Goal: Task Accomplishment & Management: Use online tool/utility

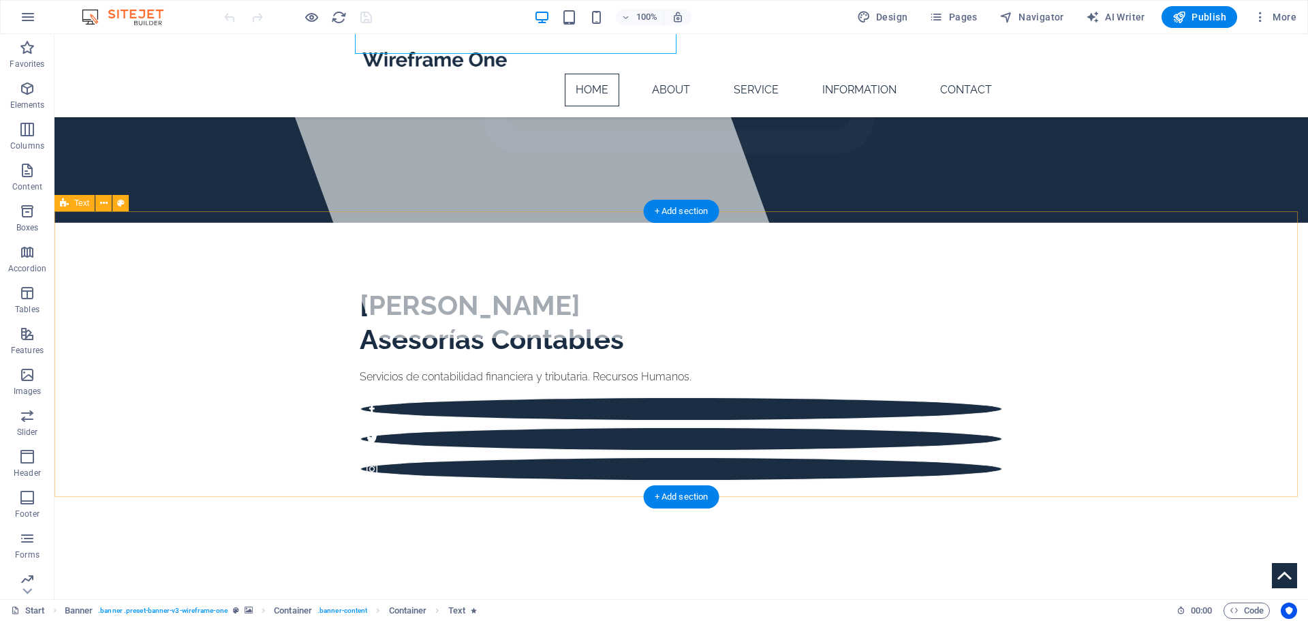
scroll to position [272, 0]
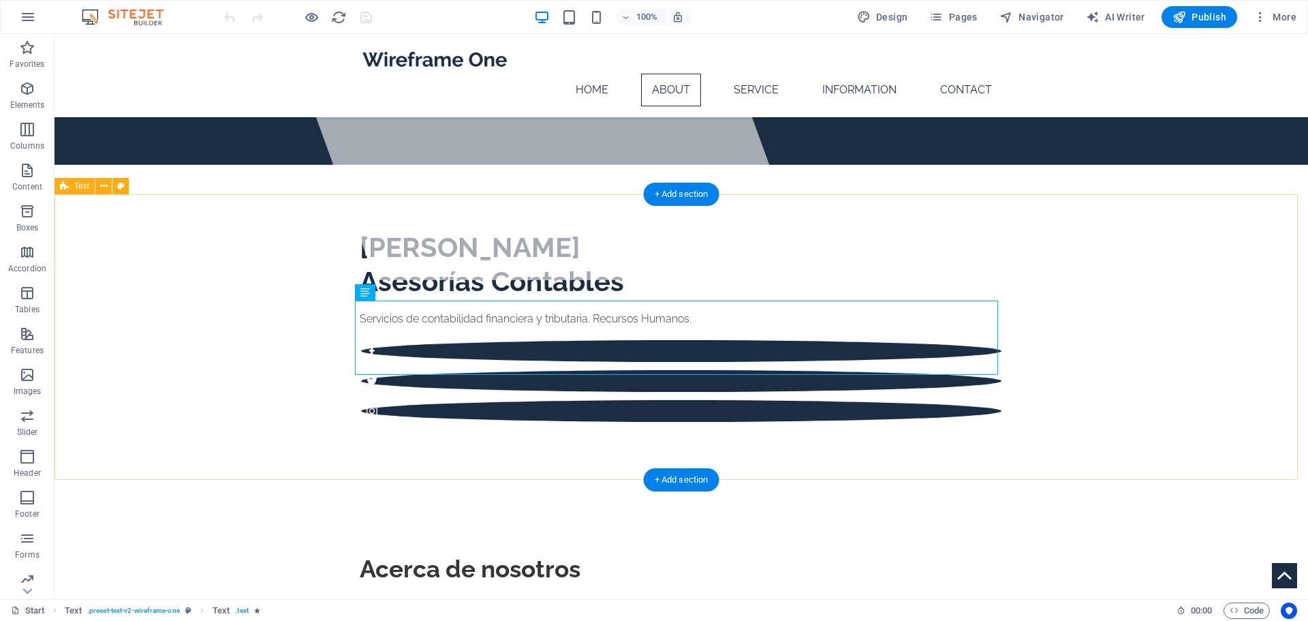
scroll to position [341, 0]
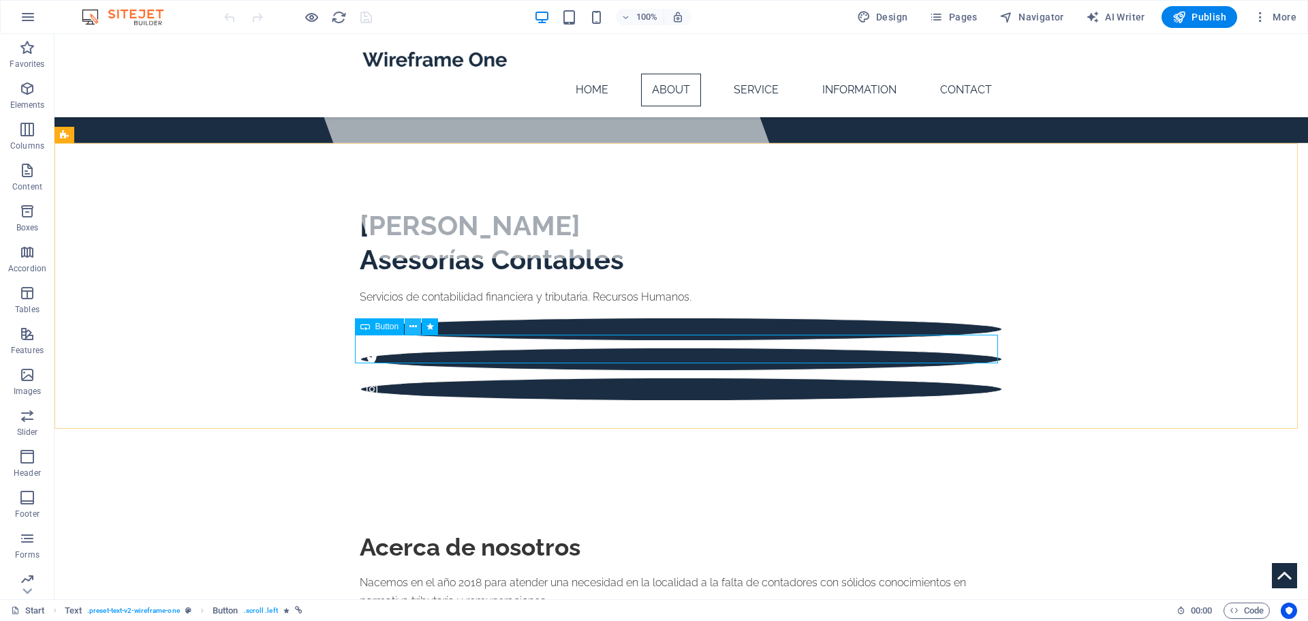
click at [413, 324] on icon at bounding box center [412, 326] width 7 height 14
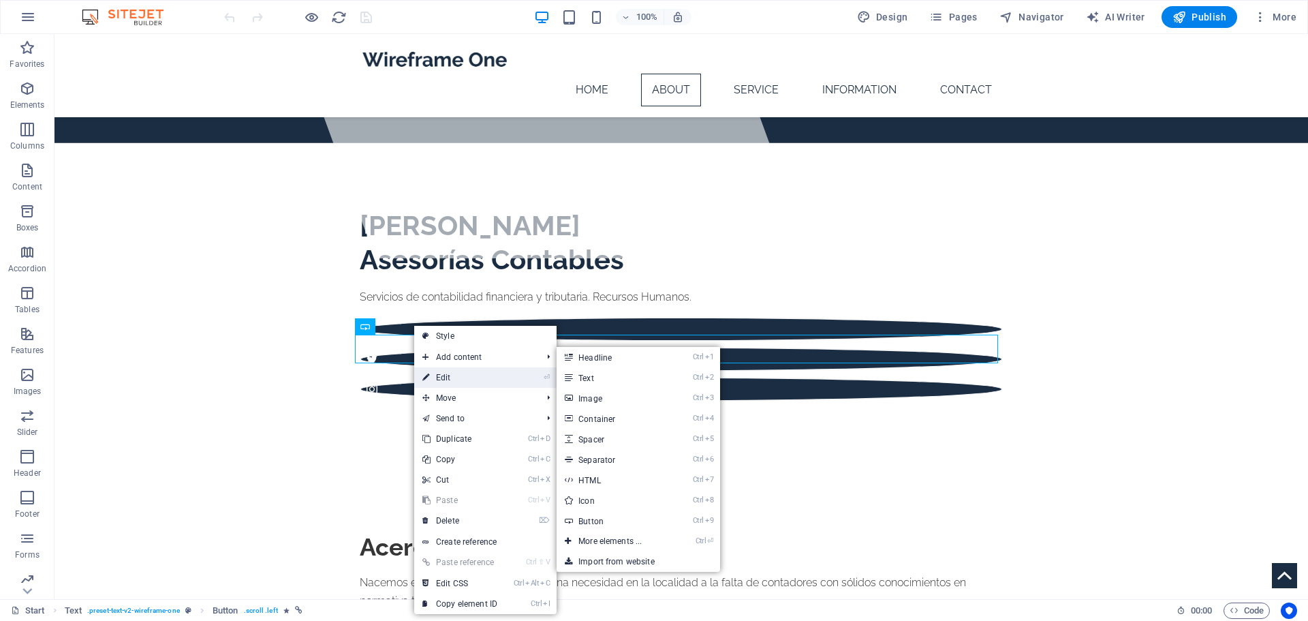
drag, startPoint x: 438, startPoint y: 381, endPoint x: 178, endPoint y: 322, distance: 266.4
click at [438, 381] on link "⏎ Edit" at bounding box center [459, 377] width 91 height 20
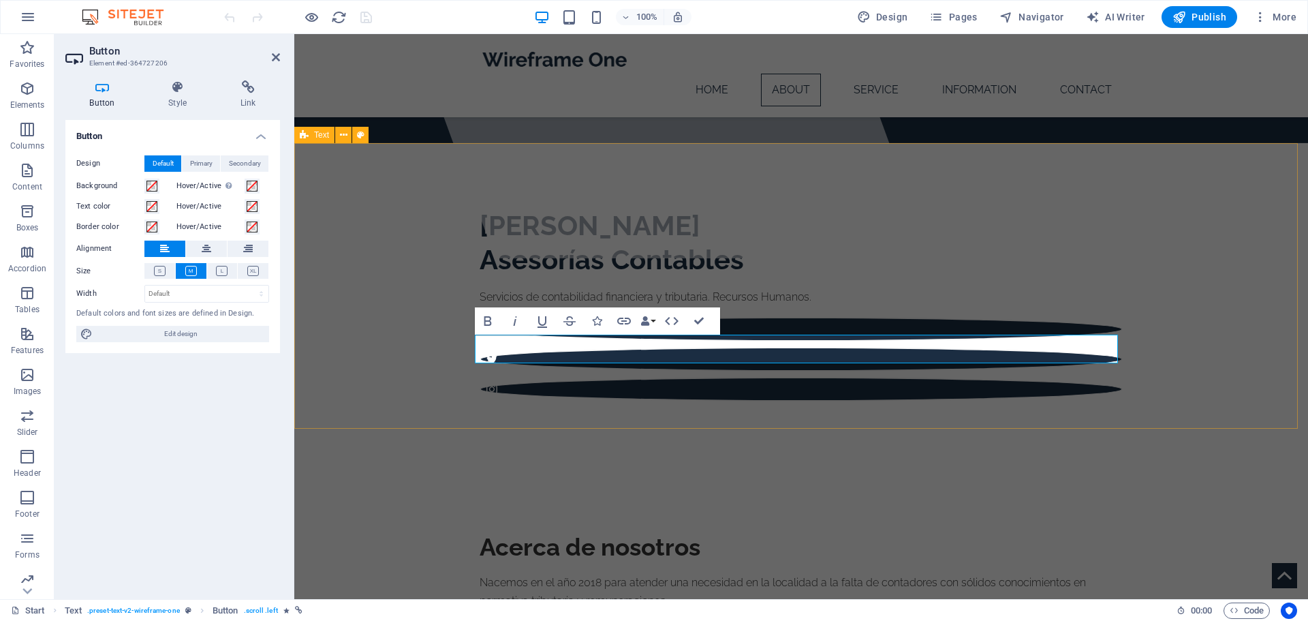
click at [662, 467] on div "Acerca de nosotros Nacemos en el año 2018 para atender una necesidad en la loca…" at bounding box center [801, 609] width 1014 height 285
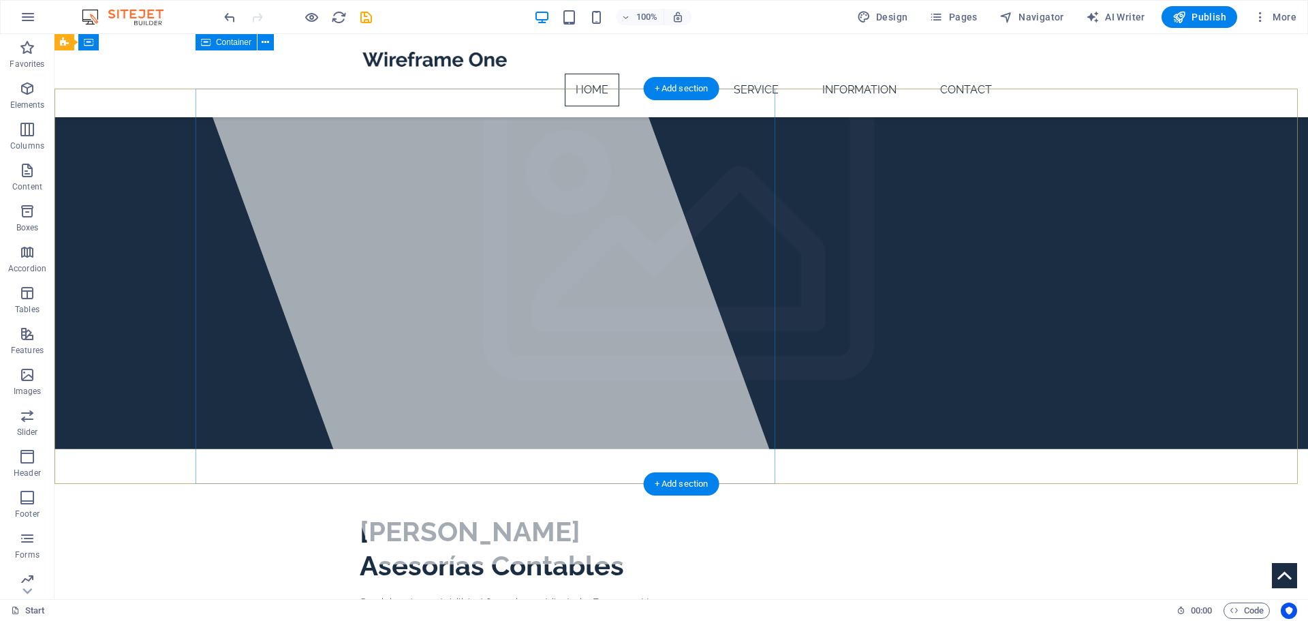
scroll to position [0, 0]
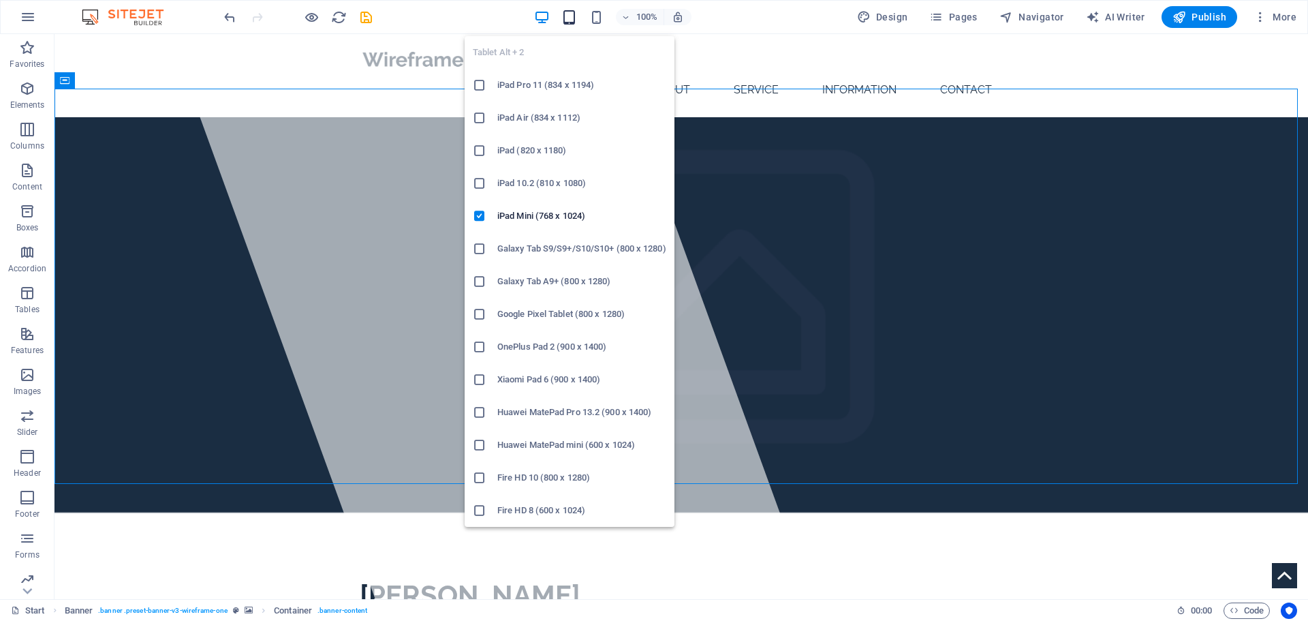
click at [575, 17] on icon "button" at bounding box center [569, 18] width 16 height 16
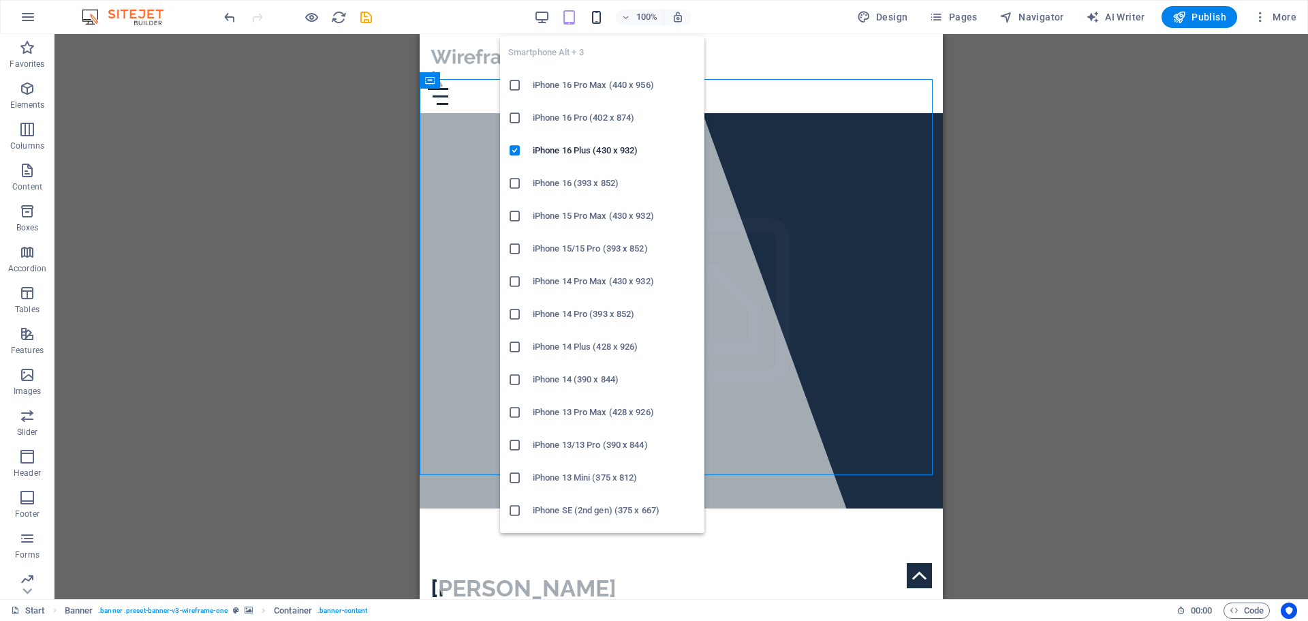
click at [597, 12] on icon "button" at bounding box center [597, 18] width 16 height 16
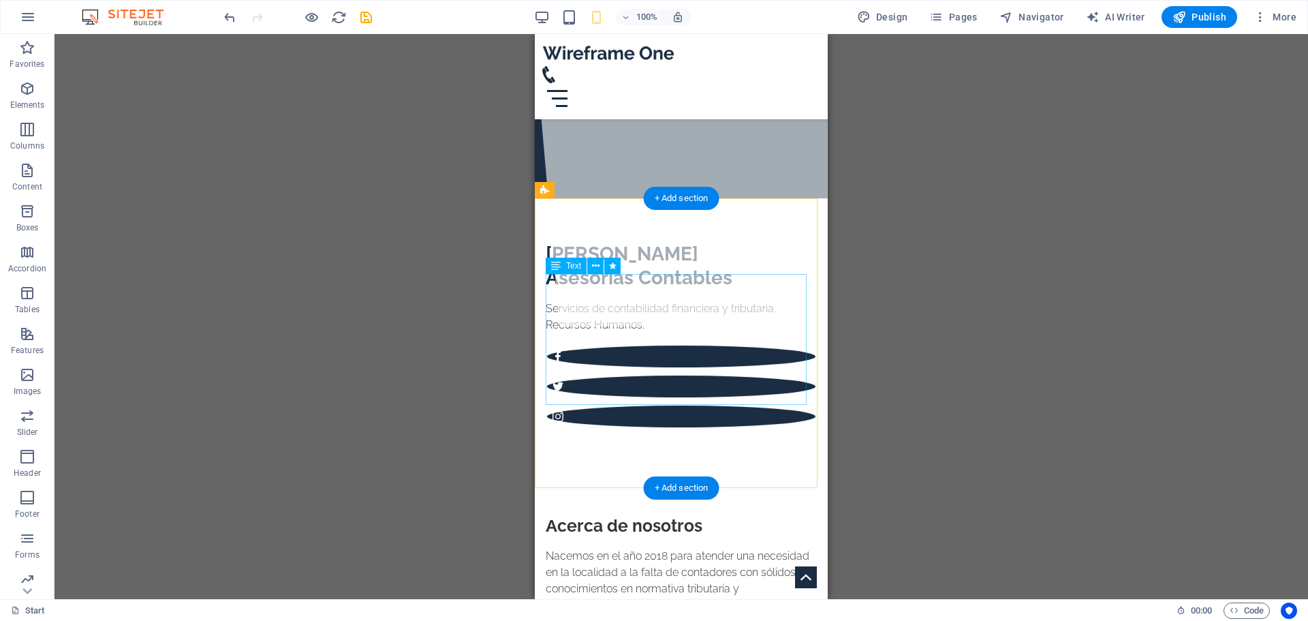
scroll to position [204, 0]
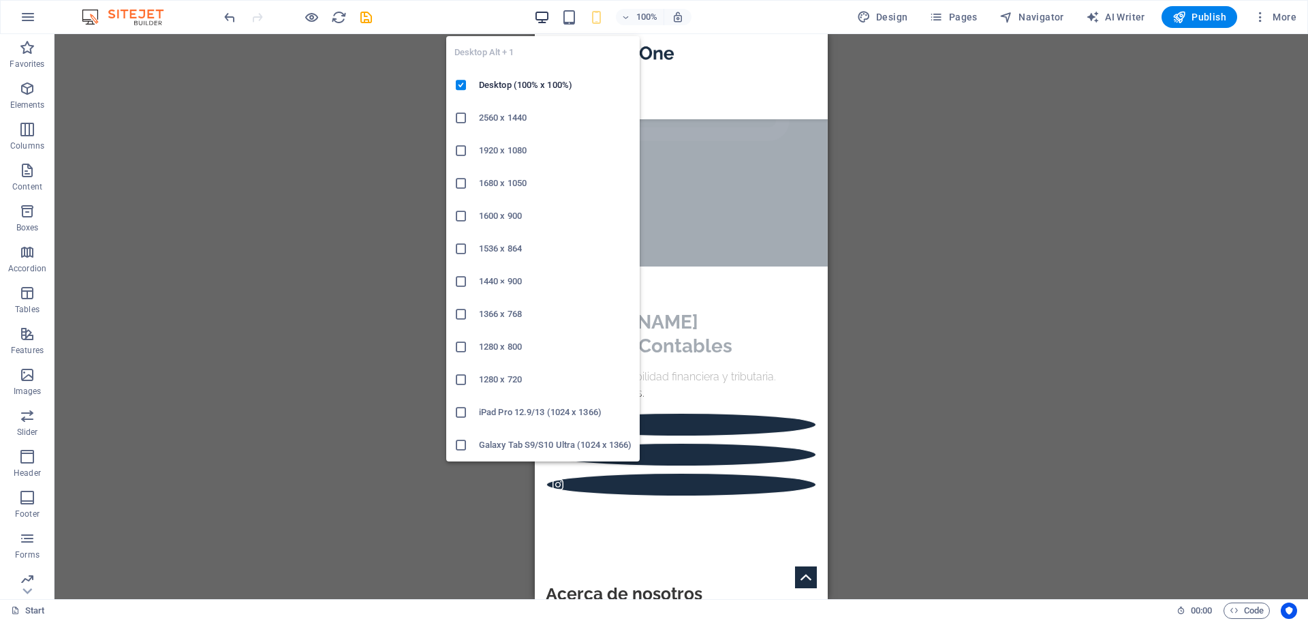
click at [550, 14] on icon "button" at bounding box center [542, 18] width 16 height 16
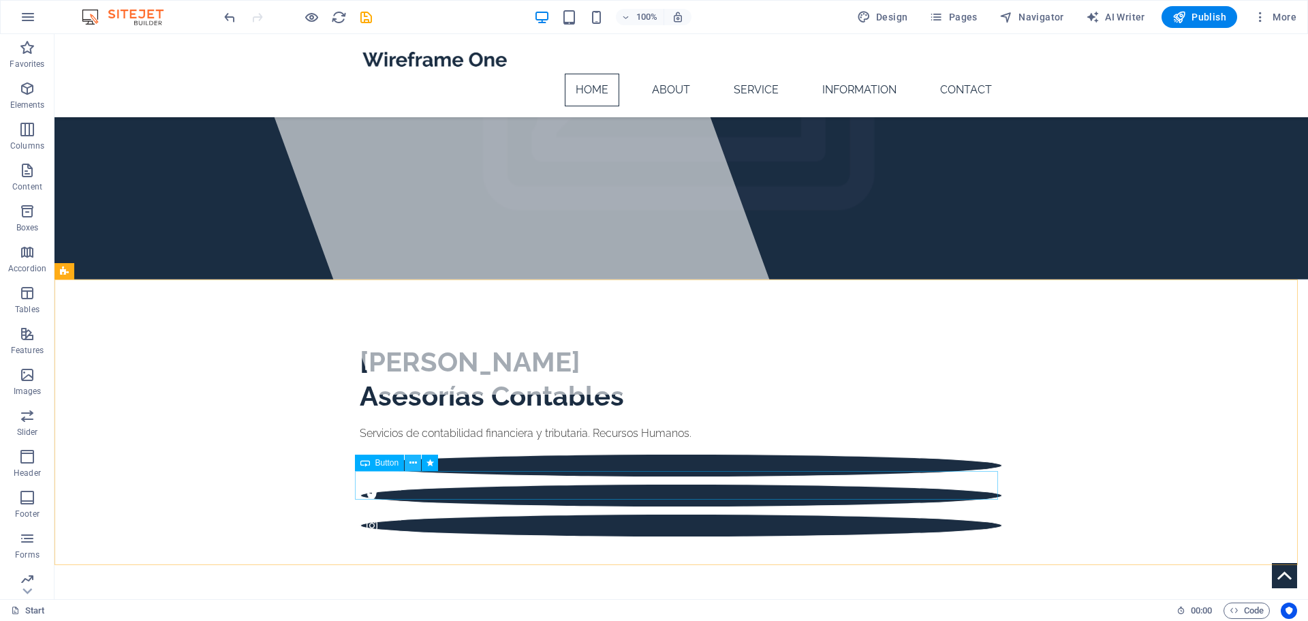
click at [414, 463] on icon at bounding box center [412, 463] width 7 height 14
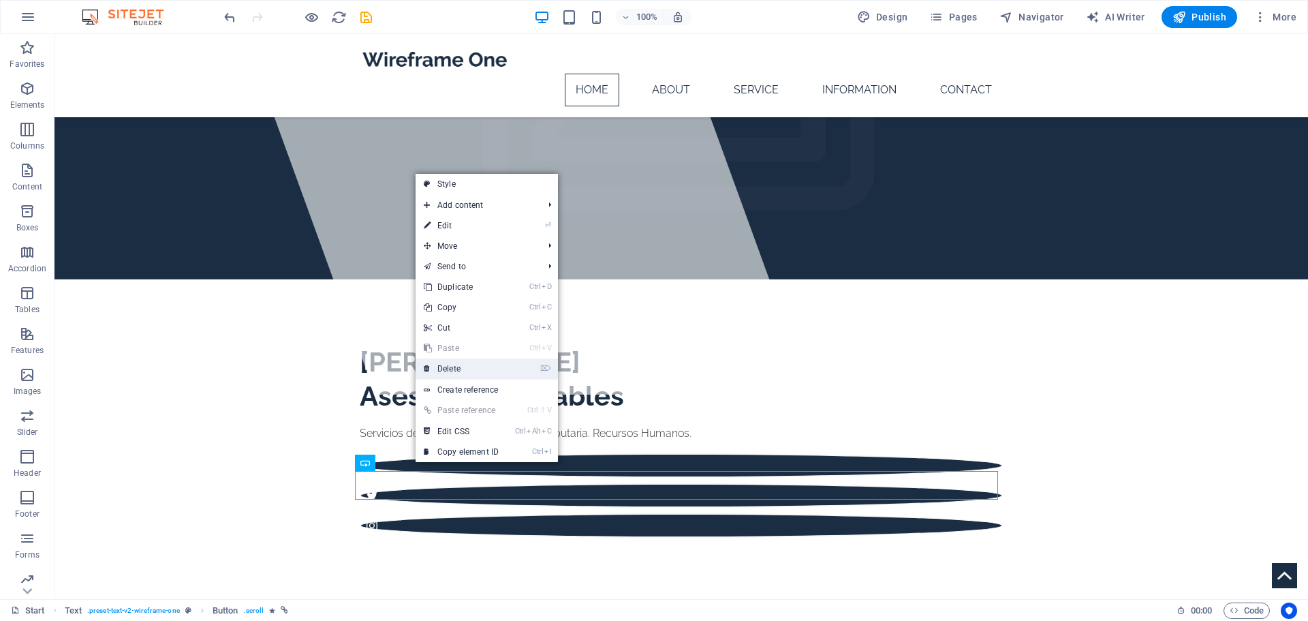
click at [467, 365] on link "⌦ Delete" at bounding box center [461, 368] width 91 height 20
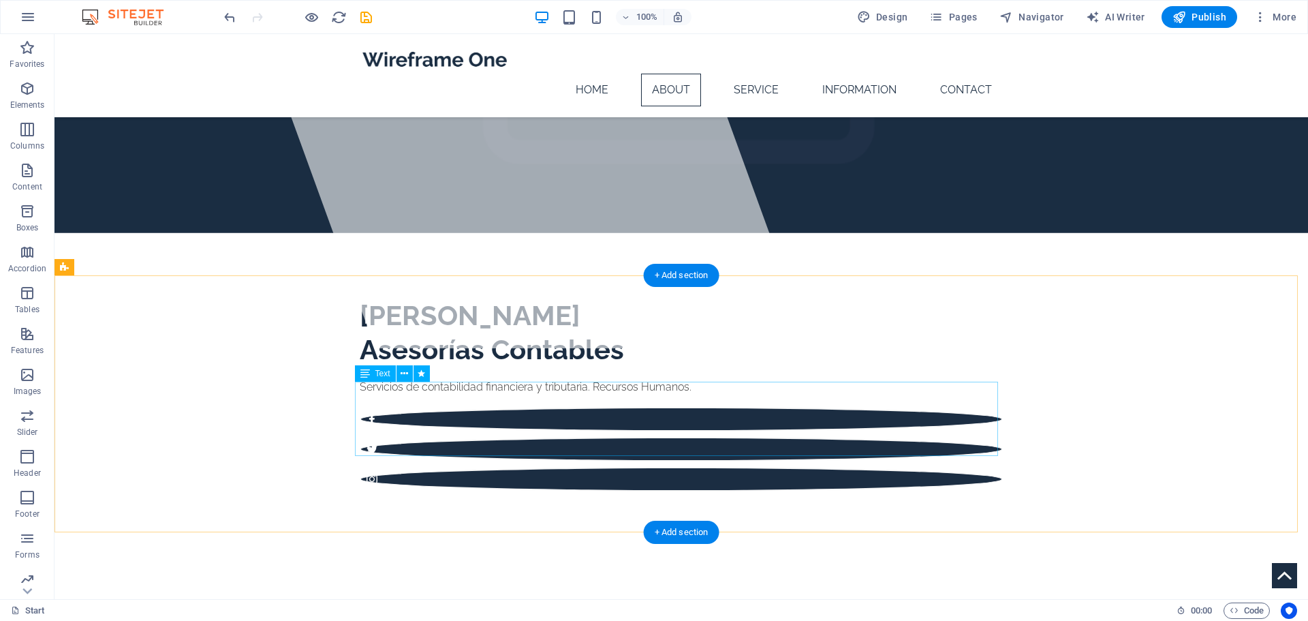
scroll to position [272, 0]
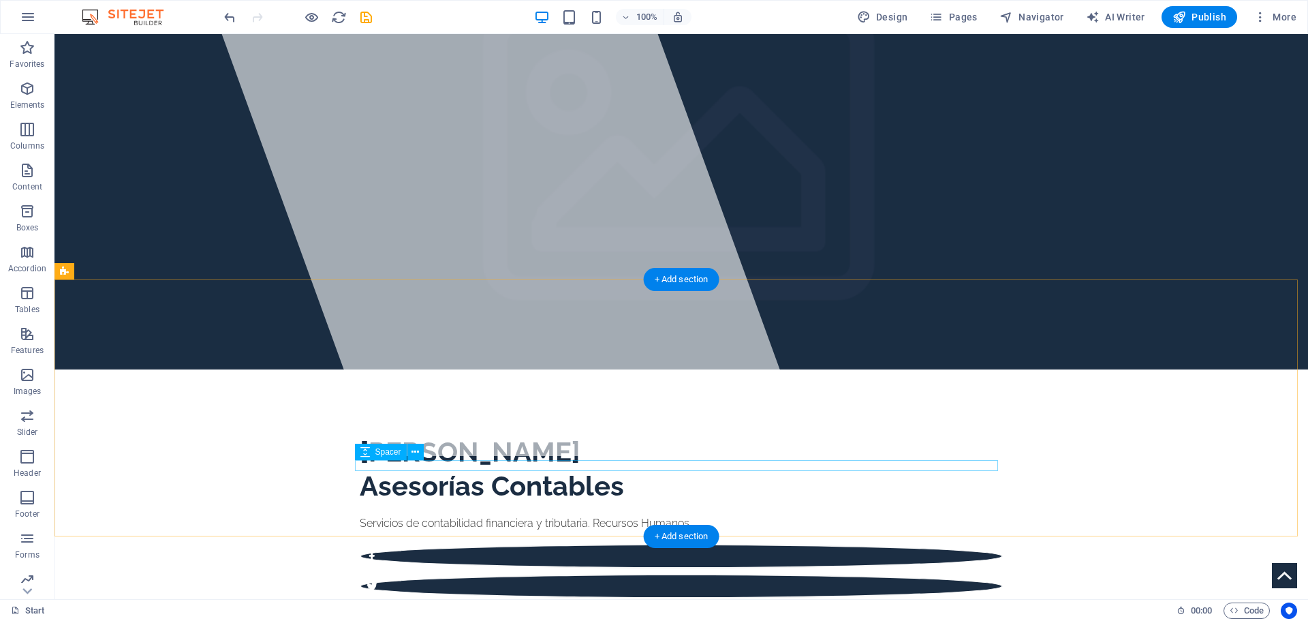
scroll to position [0, 0]
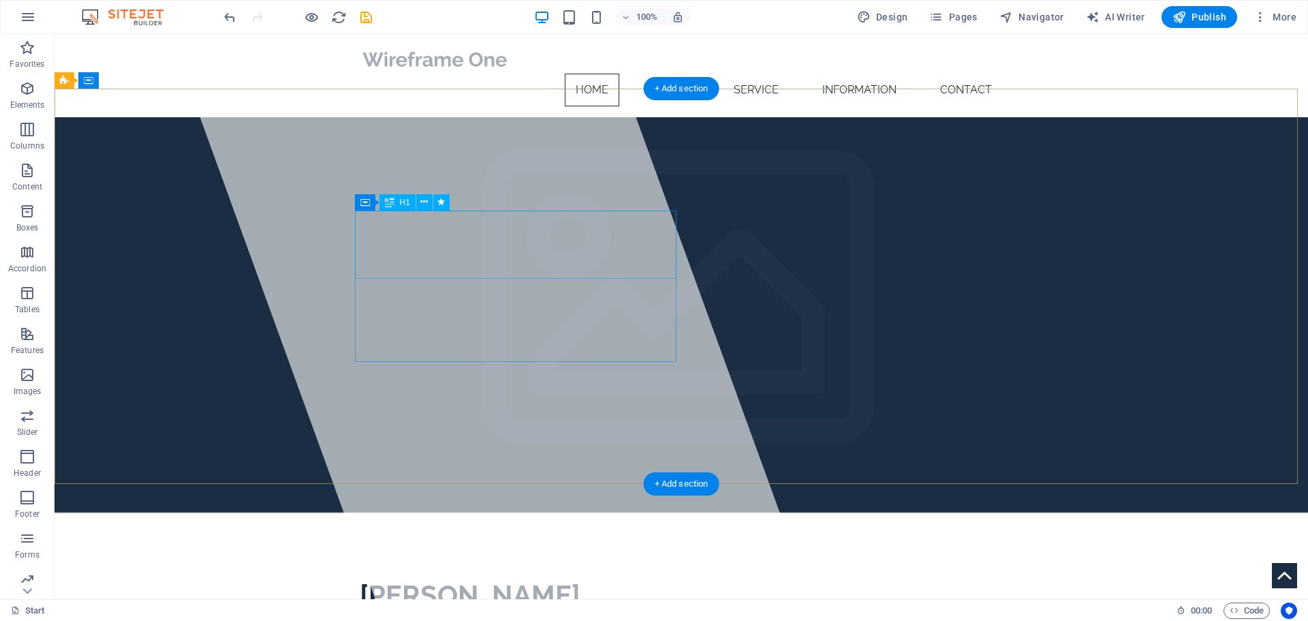
click at [360, 578] on div "[PERSON_NAME] Asesorías Contables" at bounding box center [681, 612] width 643 height 68
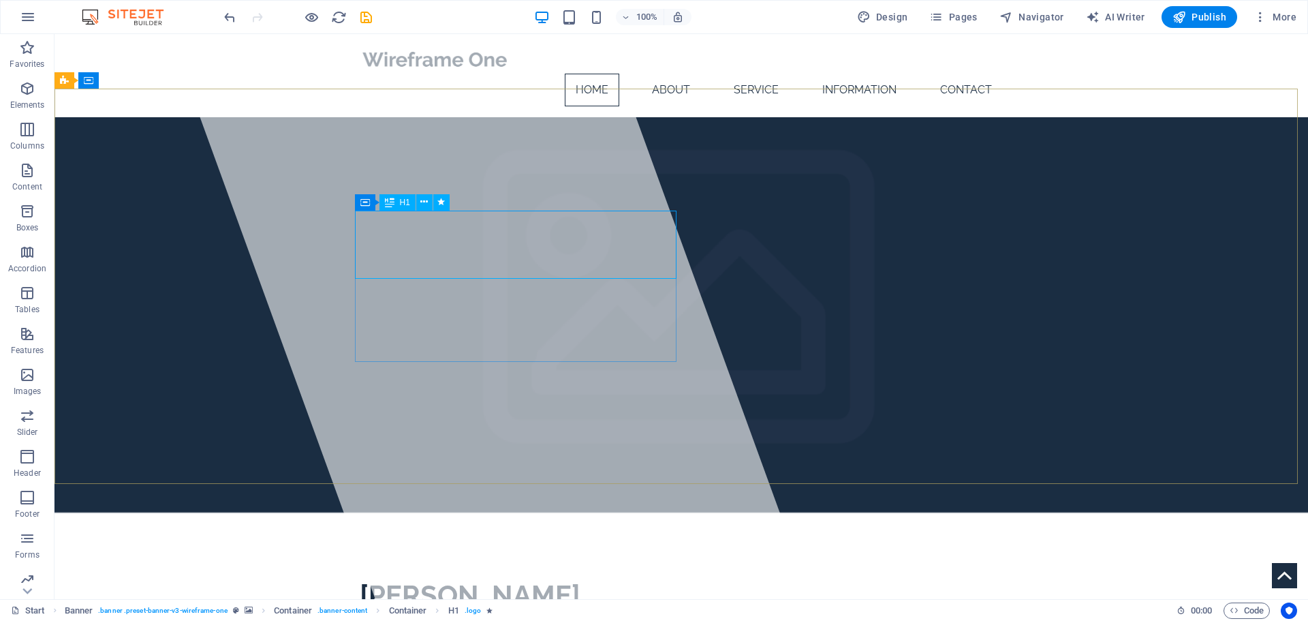
click at [407, 204] on span "H1" at bounding box center [405, 202] width 10 height 8
click at [427, 201] on icon at bounding box center [424, 202] width 7 height 14
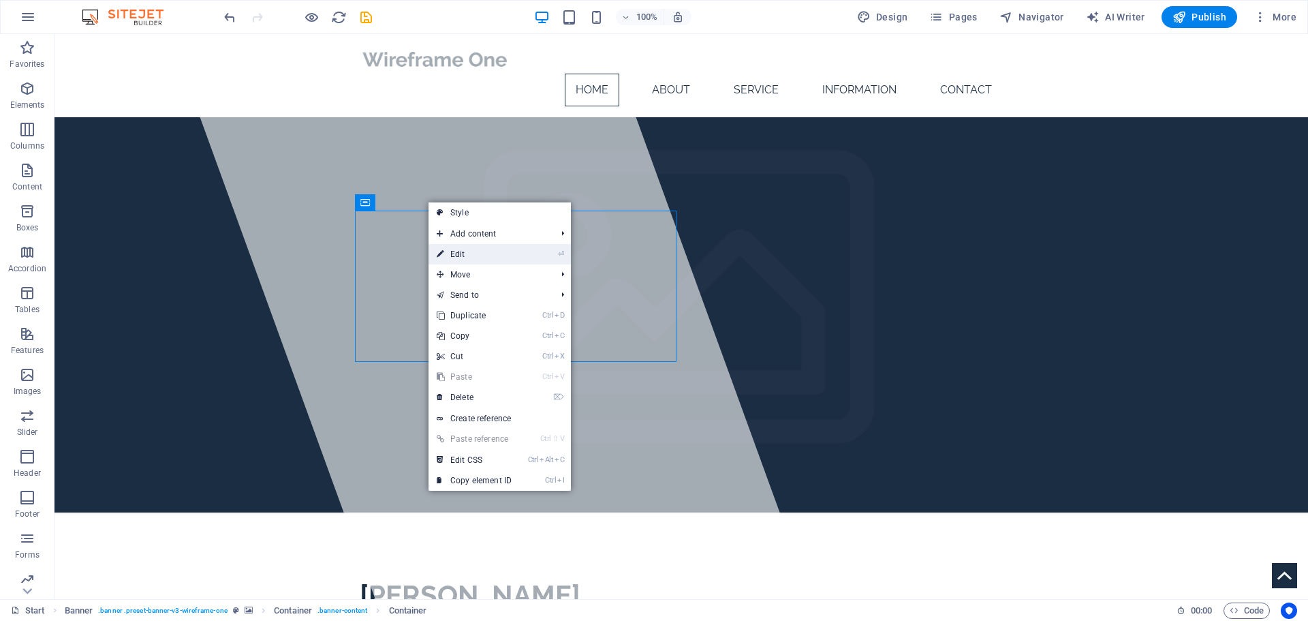
click at [467, 255] on link "⏎ Edit" at bounding box center [473, 254] width 91 height 20
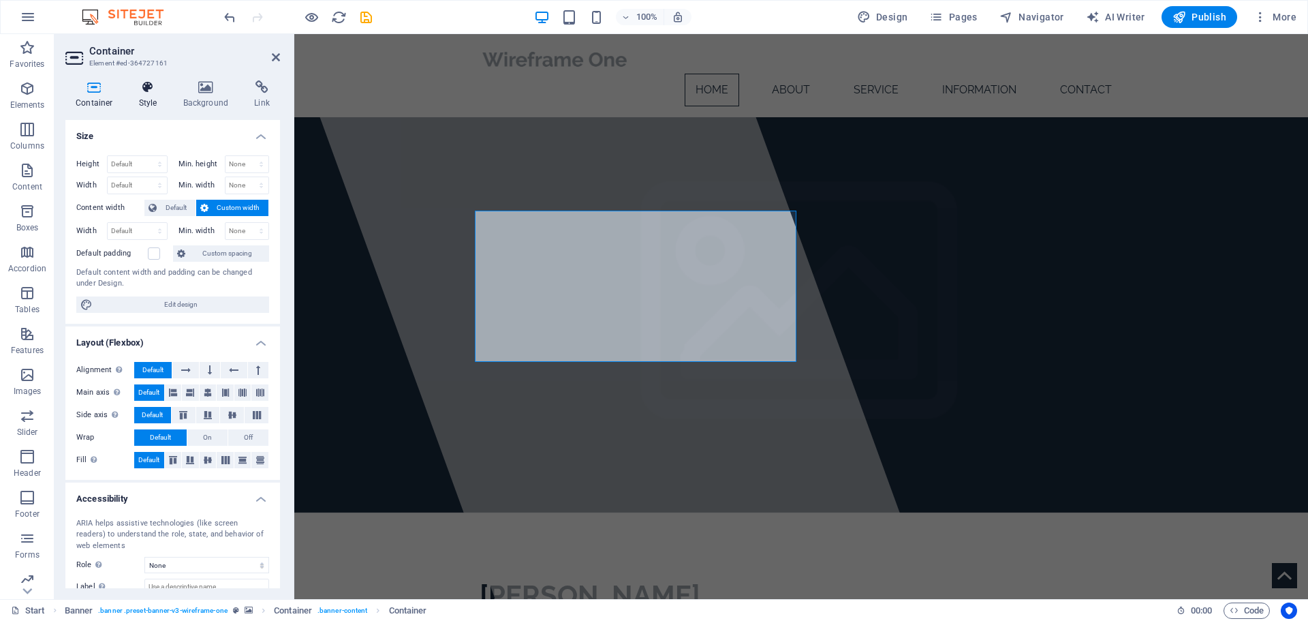
click at [149, 93] on icon at bounding box center [148, 87] width 39 height 14
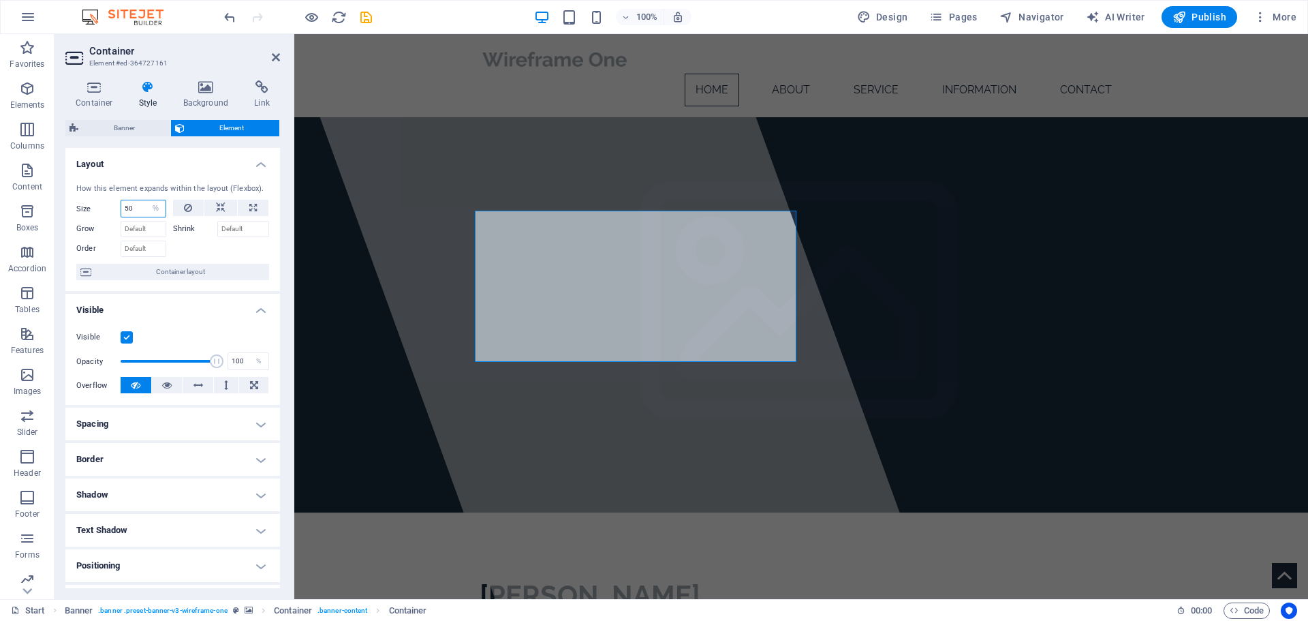
click at [136, 208] on input "50" at bounding box center [143, 208] width 44 height 16
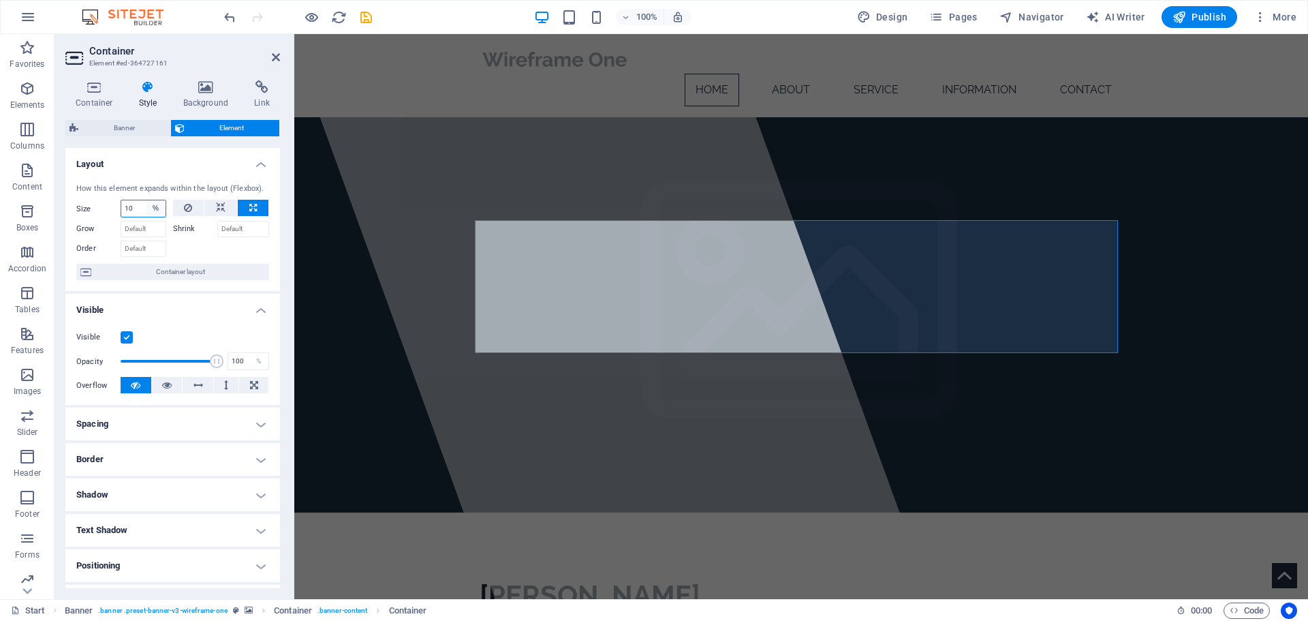
type input "1"
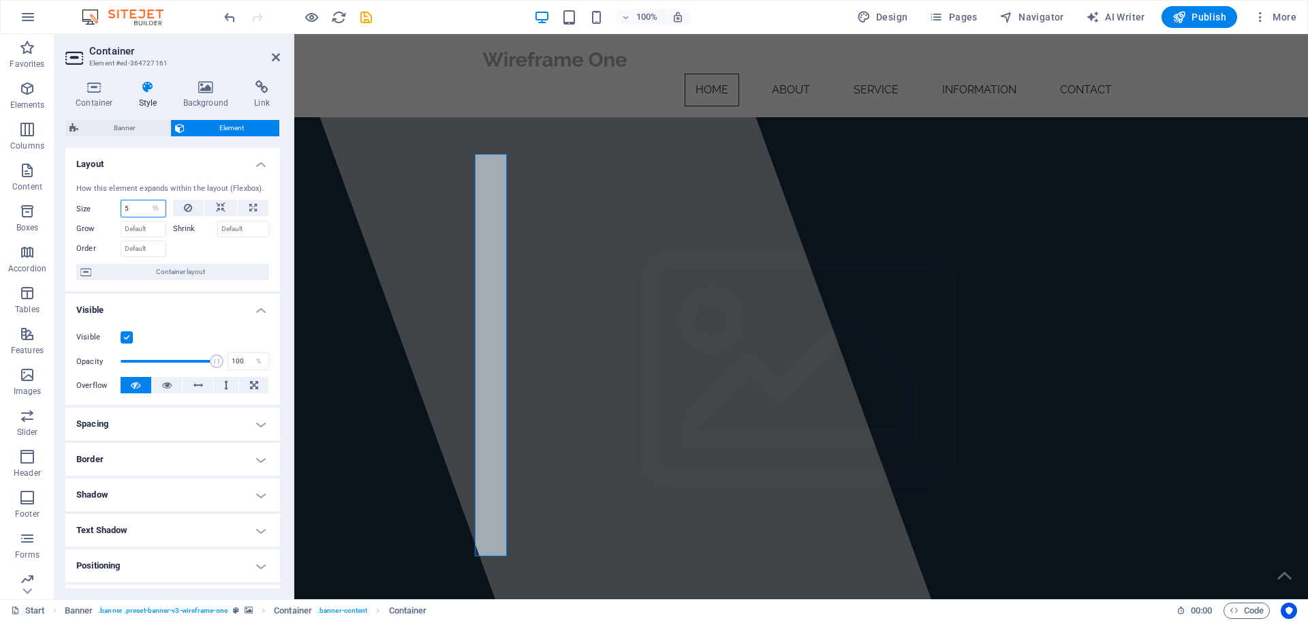
type input "50"
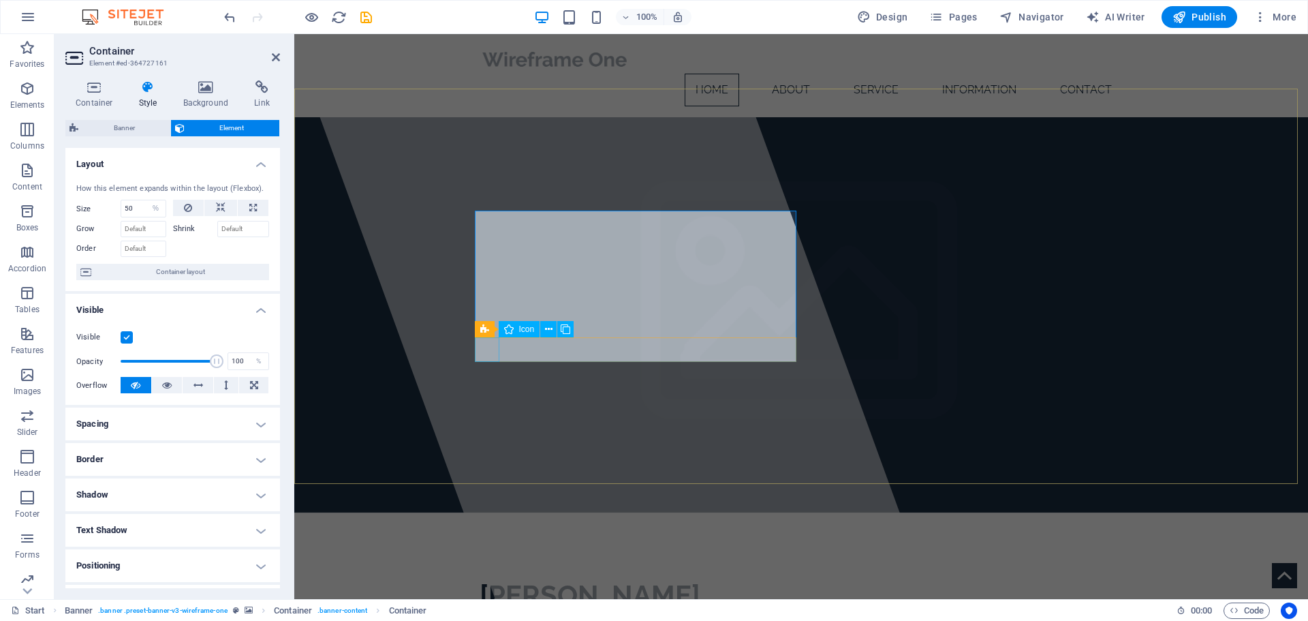
click at [593, 324] on icon at bounding box center [595, 329] width 7 height 14
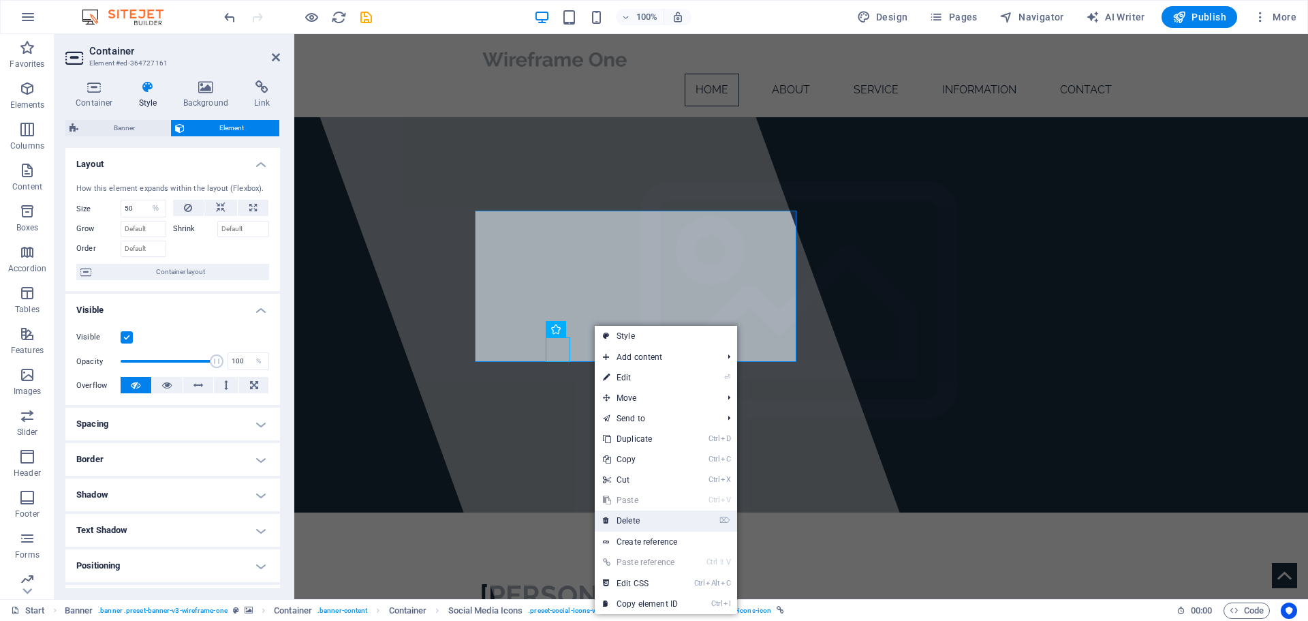
click at [629, 517] on link "⌦ Delete" at bounding box center [640, 520] width 91 height 20
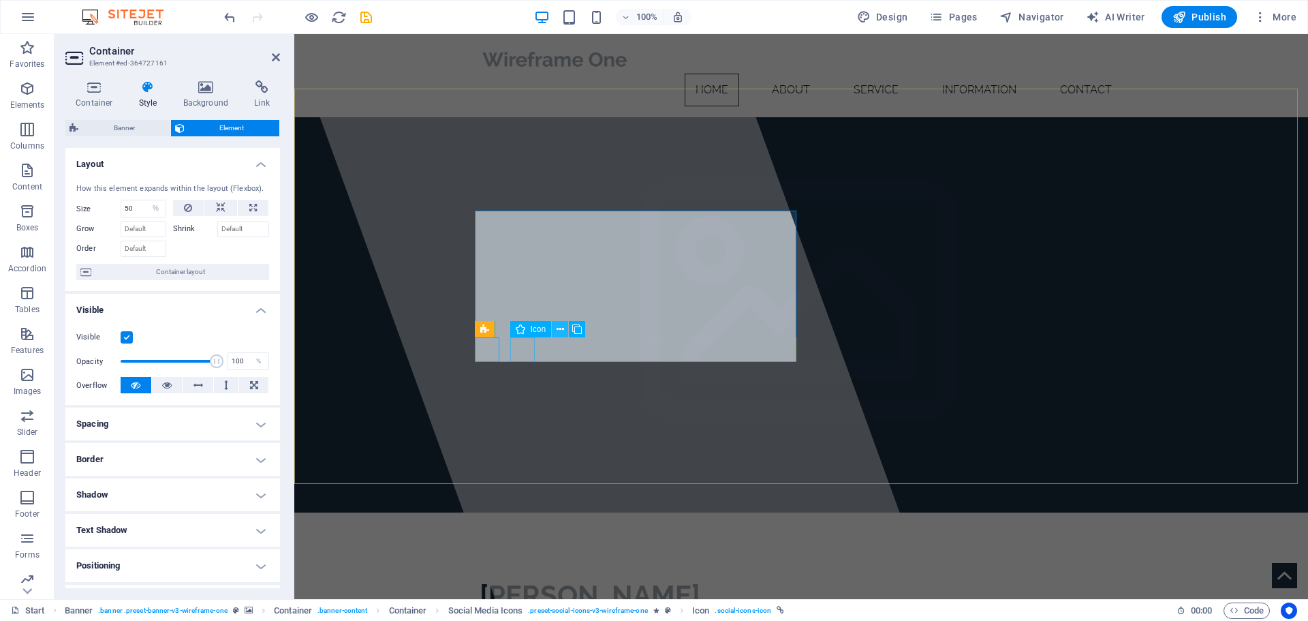
click at [560, 329] on icon at bounding box center [560, 329] width 7 height 14
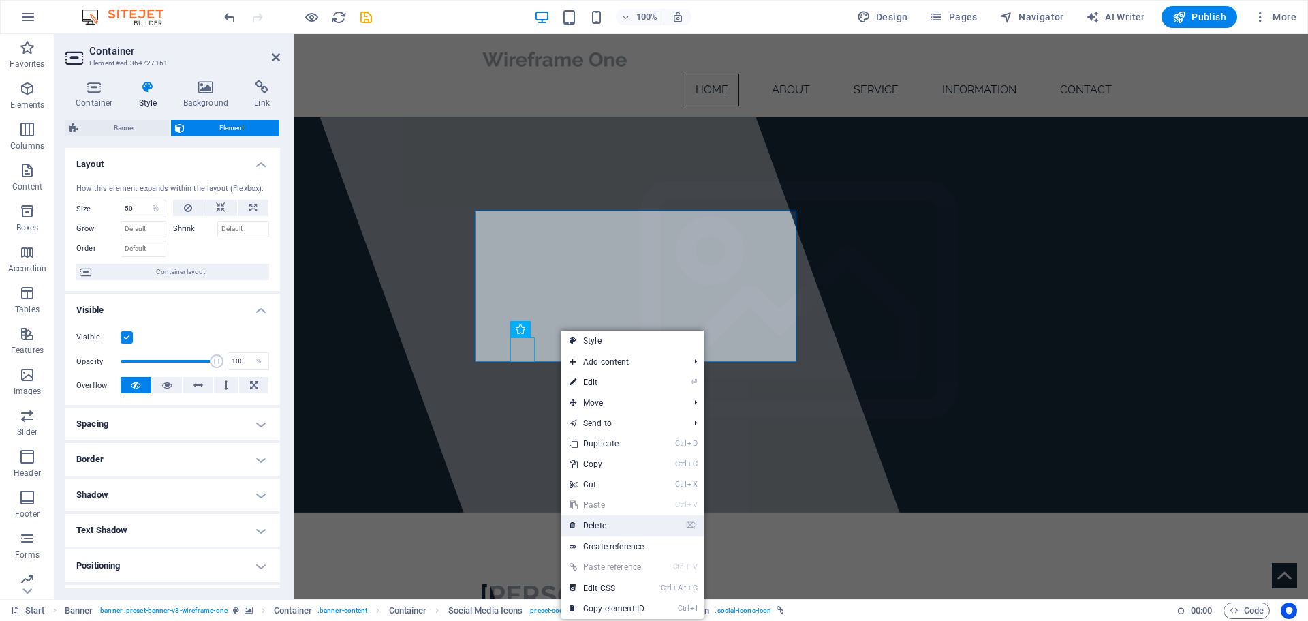
click at [586, 519] on link "⌦ Delete" at bounding box center [606, 525] width 91 height 20
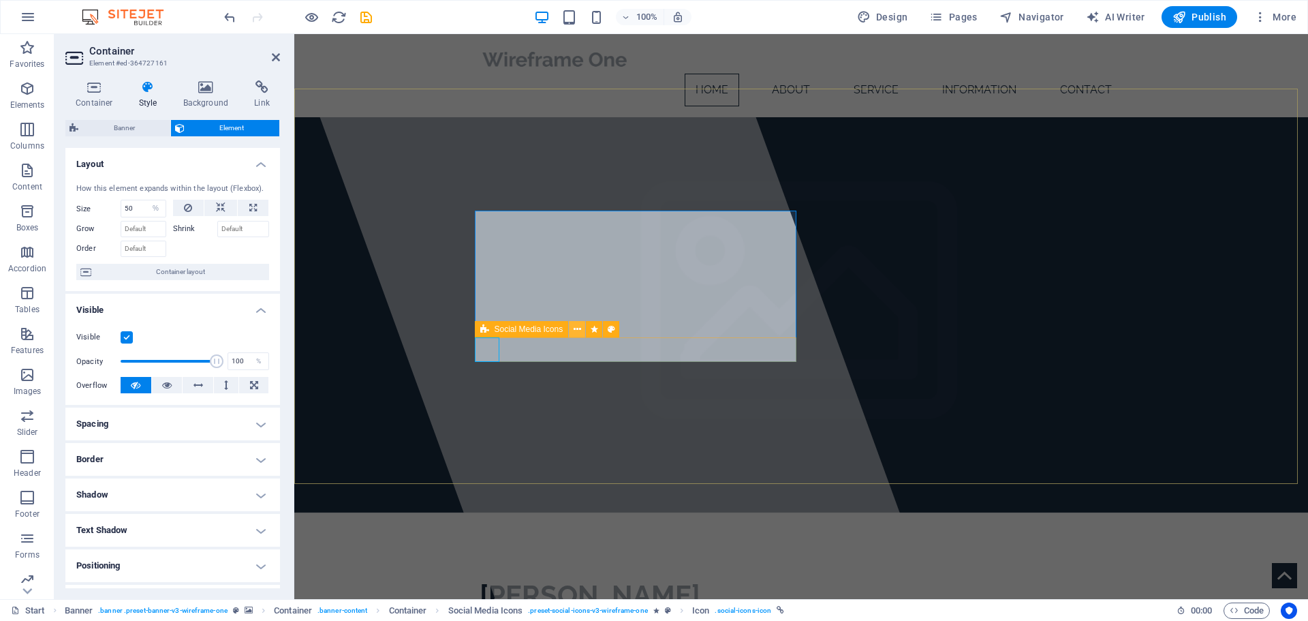
click at [575, 330] on icon at bounding box center [577, 329] width 7 height 14
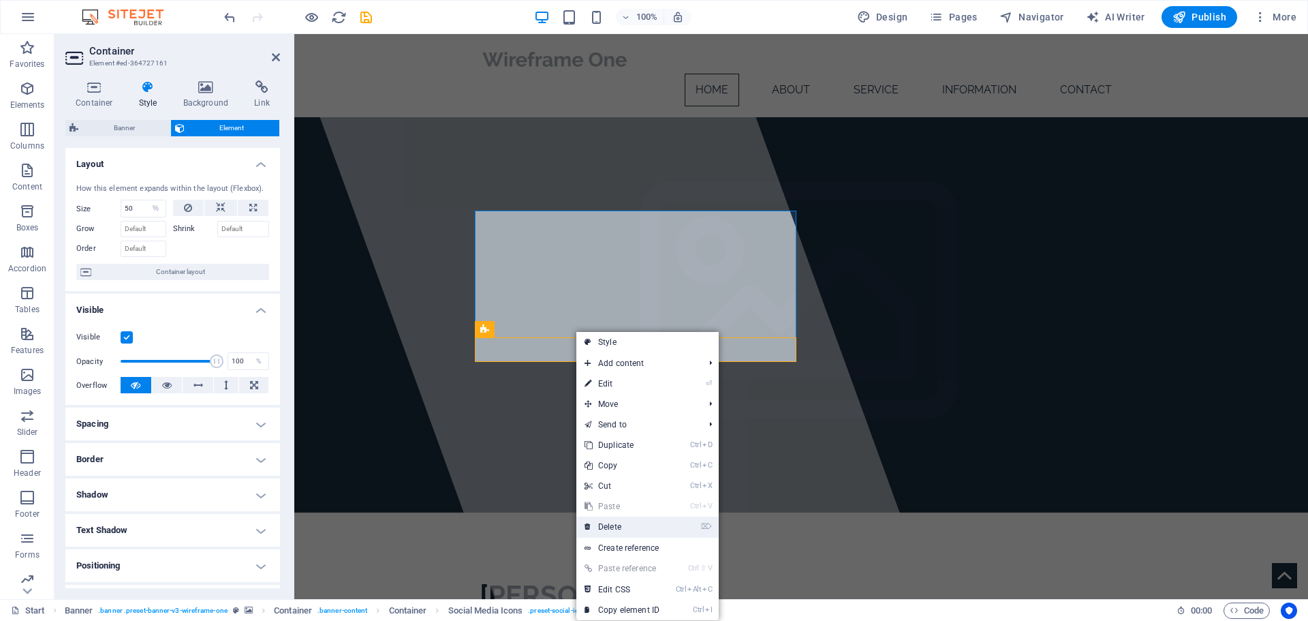
click at [611, 522] on link "⌦ Delete" at bounding box center [621, 526] width 91 height 20
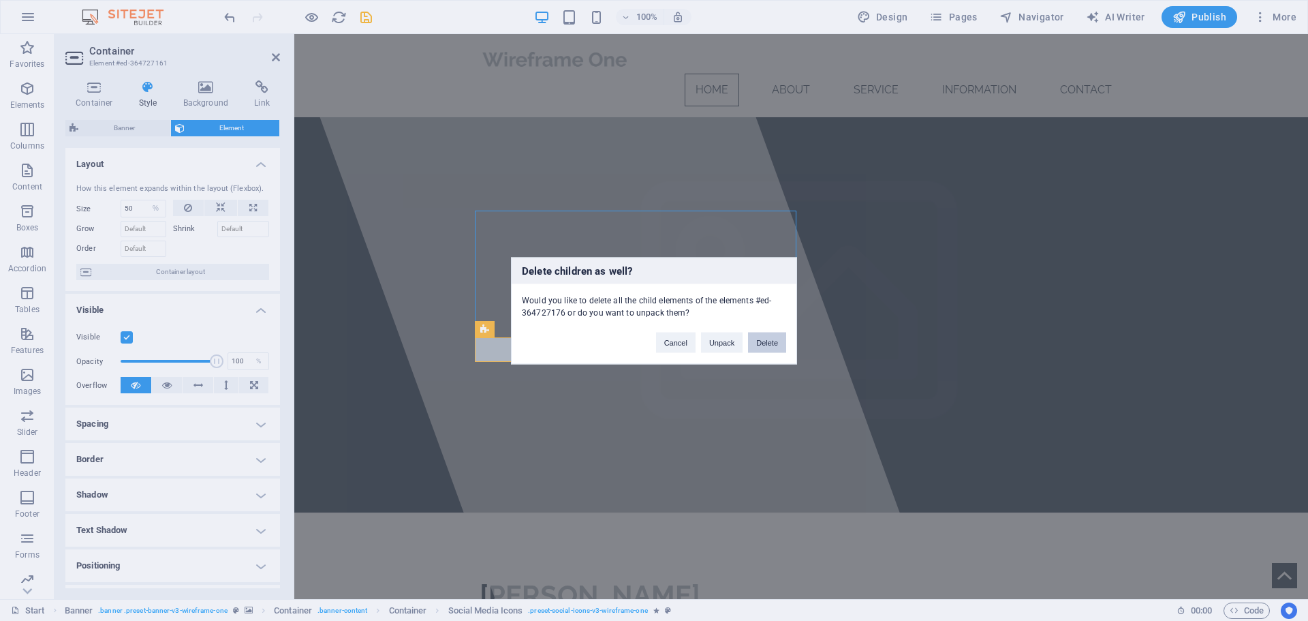
click at [765, 344] on button "Delete" at bounding box center [767, 342] width 38 height 20
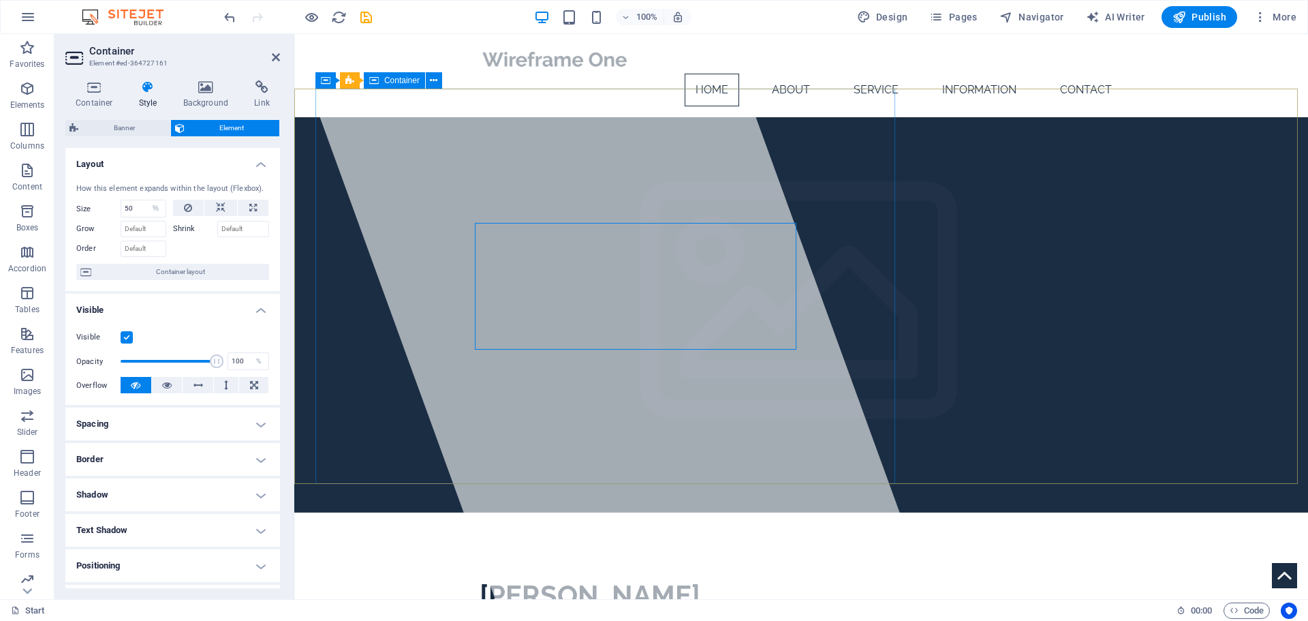
click at [496, 400] on div at bounding box center [611, 316] width 642 height 565
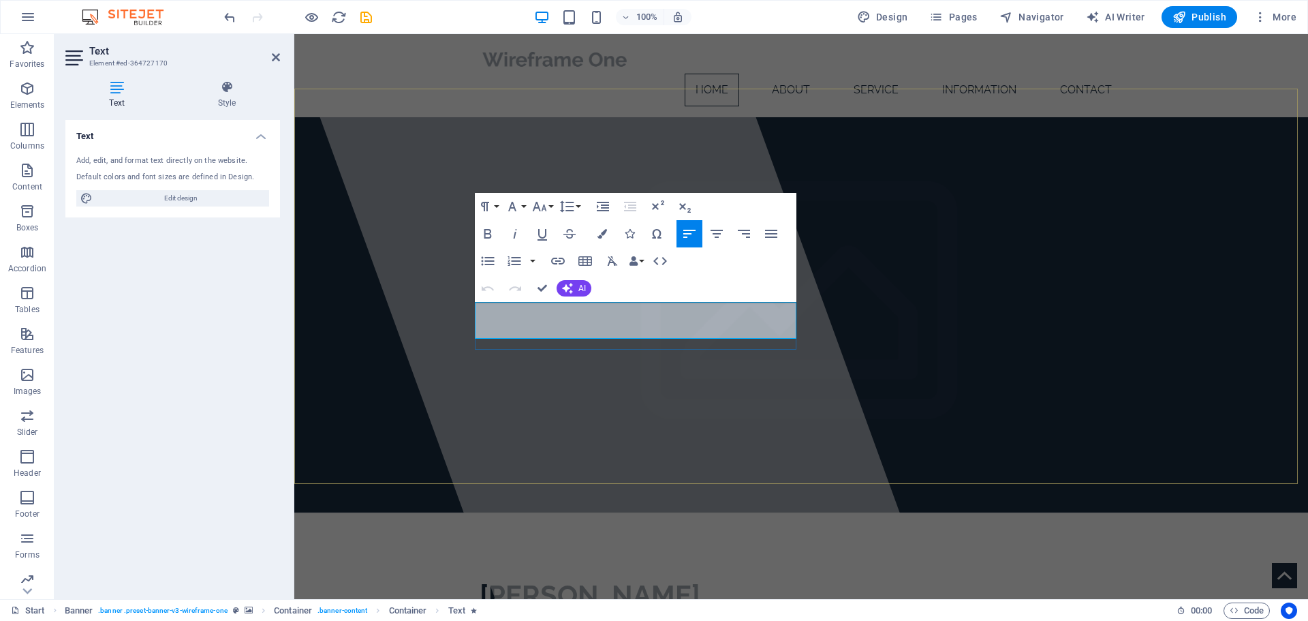
drag, startPoint x: 478, startPoint y: 311, endPoint x: 549, endPoint y: 328, distance: 73.4
click at [551, 205] on button "Font Size" at bounding box center [542, 206] width 26 height 27
click at [553, 332] on link "14" at bounding box center [553, 335] width 49 height 20
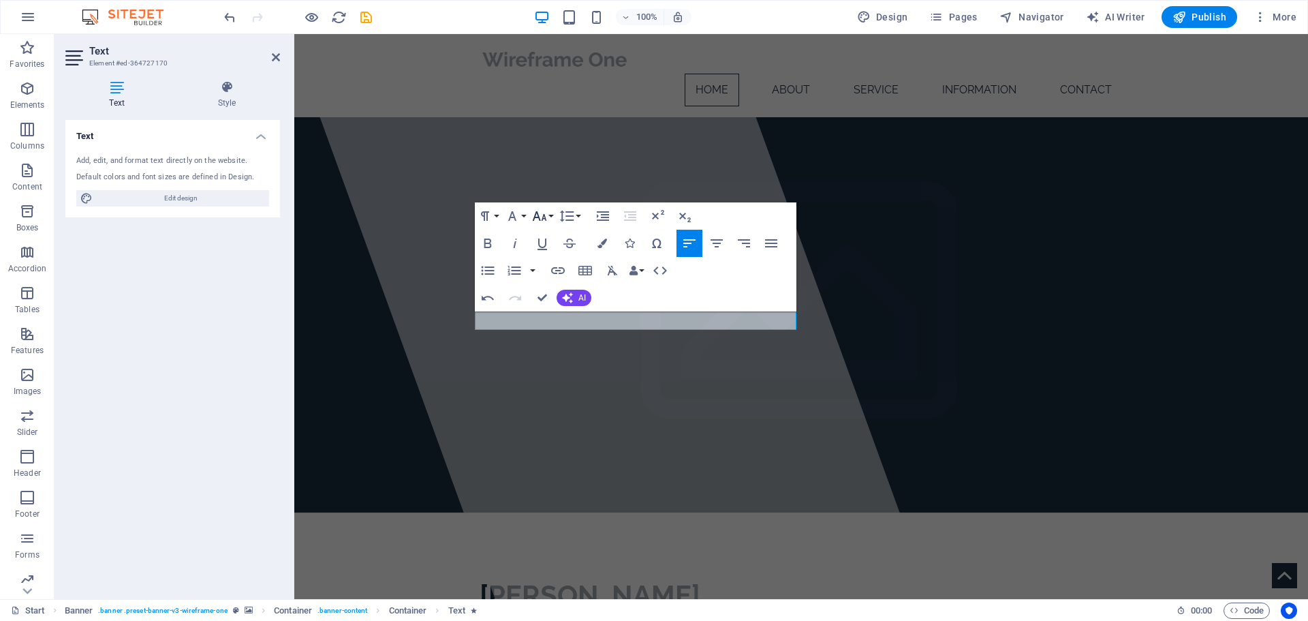
click at [553, 215] on button "Font Size" at bounding box center [542, 215] width 26 height 27
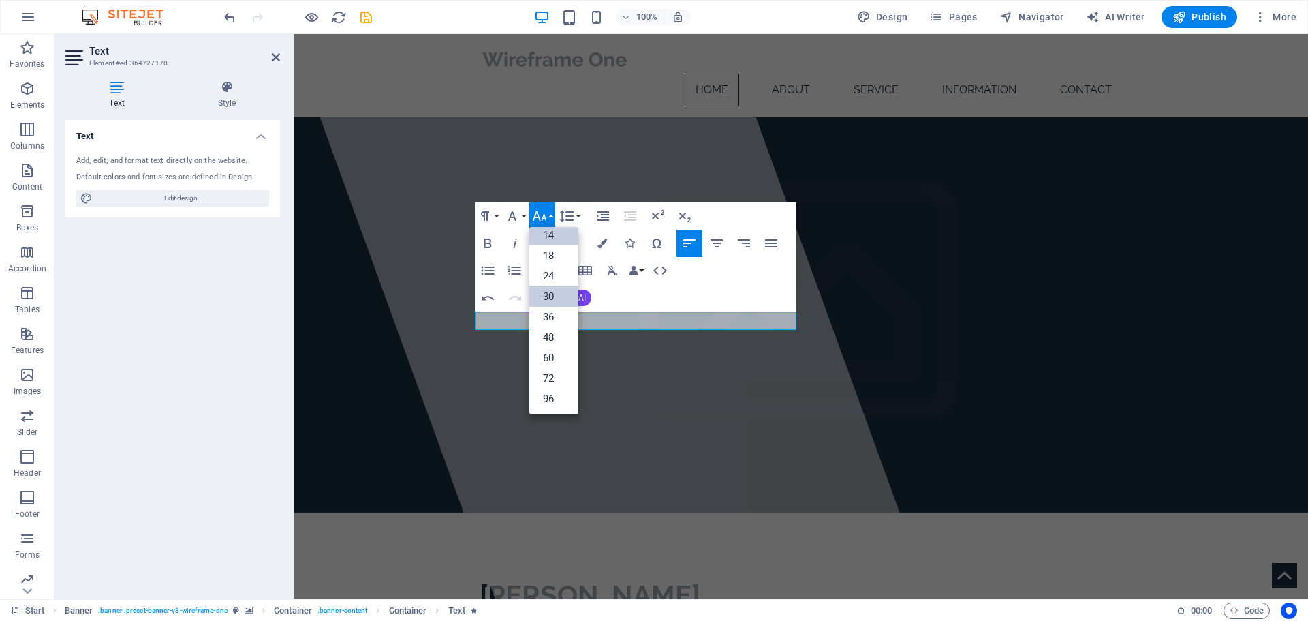
click at [542, 293] on link "30" at bounding box center [553, 296] width 49 height 20
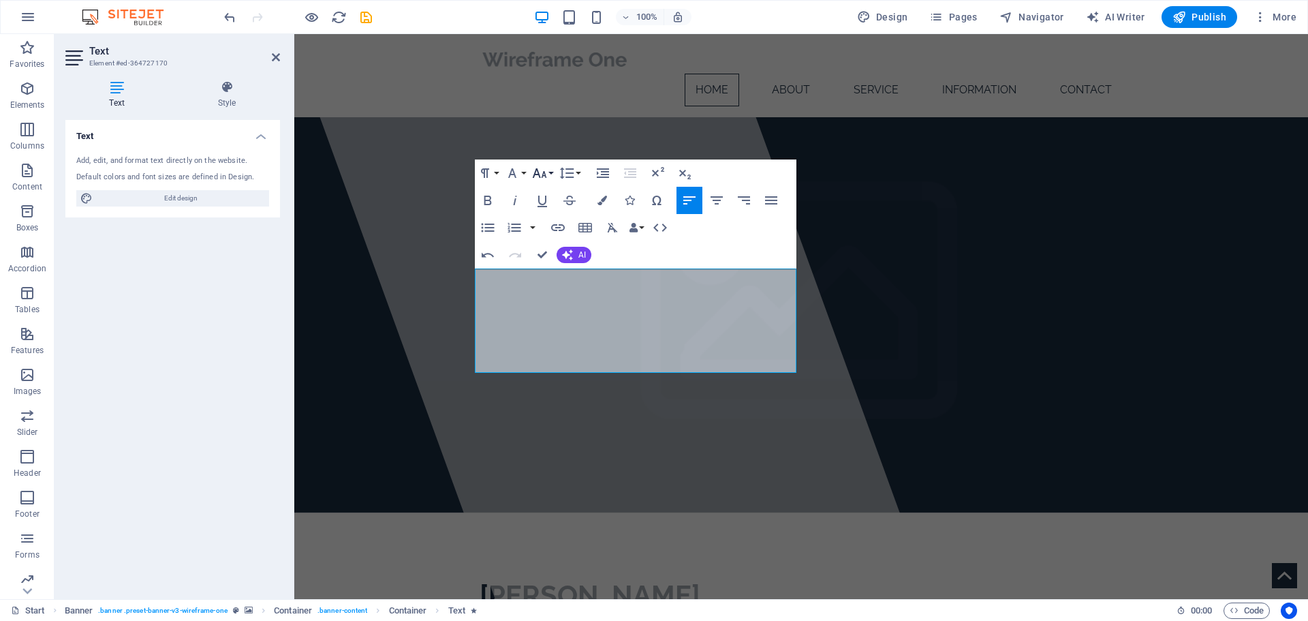
click at [552, 168] on button "Font Size" at bounding box center [542, 172] width 26 height 27
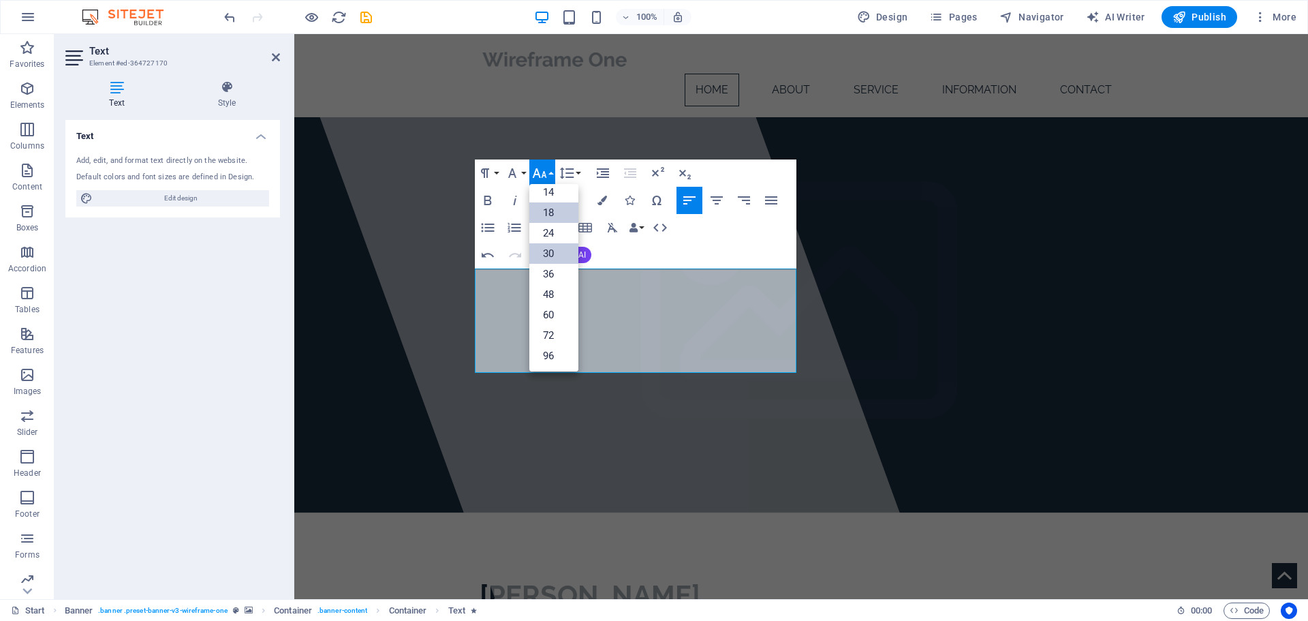
click at [550, 232] on link "24" at bounding box center [553, 233] width 49 height 20
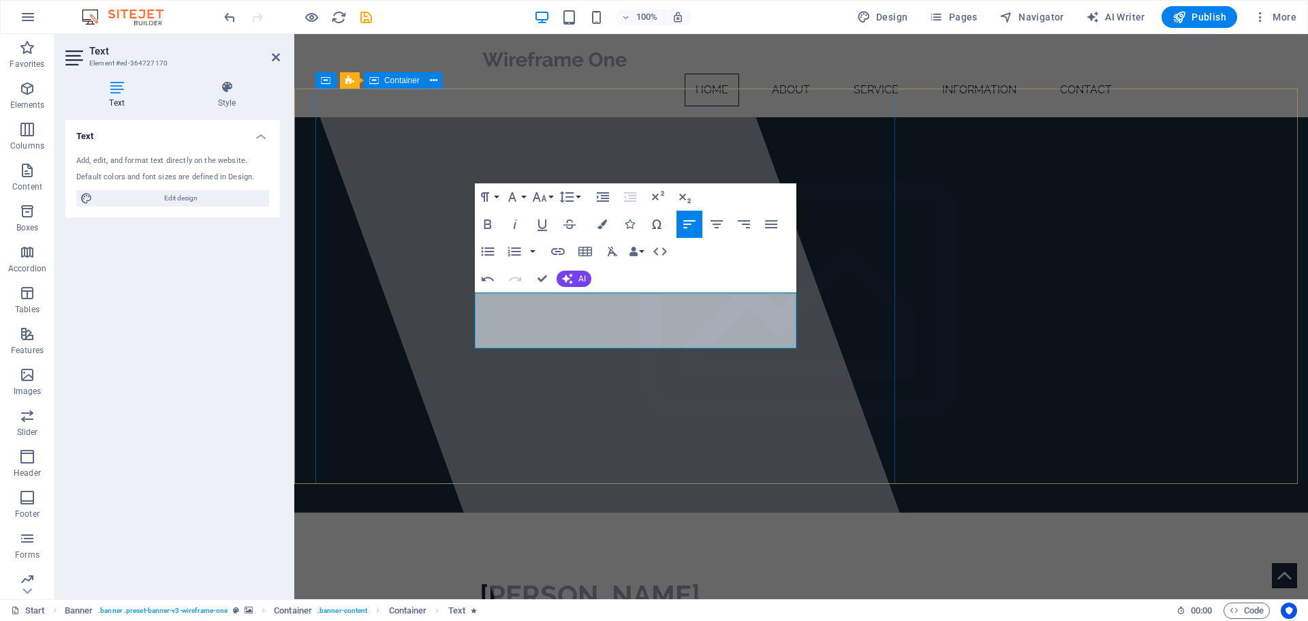
click at [764, 403] on div at bounding box center [611, 316] width 642 height 565
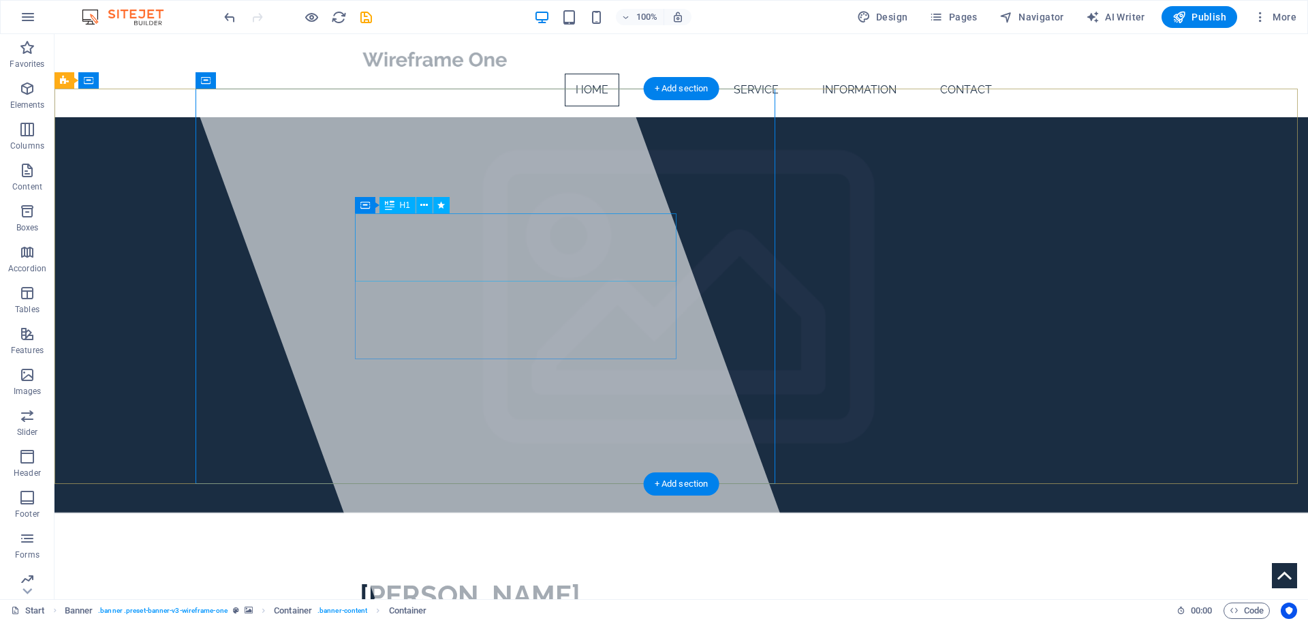
click at [377, 578] on div "[PERSON_NAME] Asesorías Contables" at bounding box center [681, 612] width 643 height 68
click at [361, 578] on div "[PERSON_NAME] Asesorías Contables" at bounding box center [681, 612] width 643 height 68
click at [121, 512] on div "Servicios de contabilidad financiera y tributaria. Recursos Humanos." at bounding box center [680, 602] width 1253 height 181
click at [372, 578] on div "[PERSON_NAME] Asesorías Contables" at bounding box center [681, 612] width 643 height 68
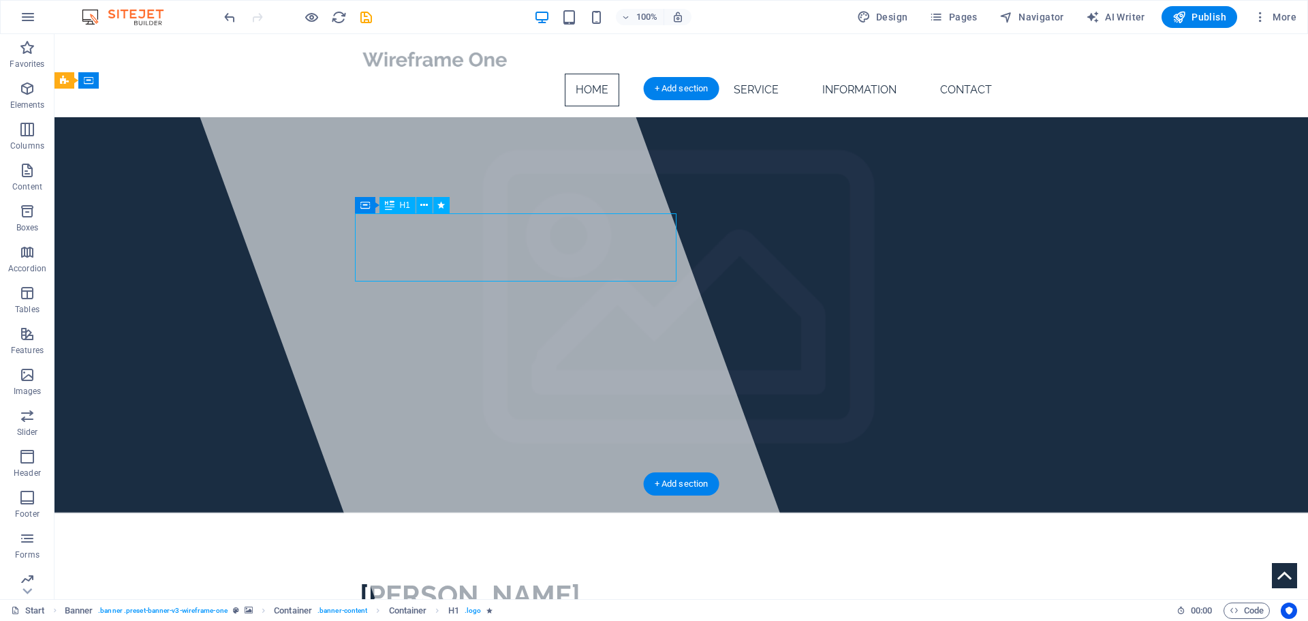
click at [372, 578] on div "[PERSON_NAME] Asesorías Contables" at bounding box center [681, 612] width 643 height 68
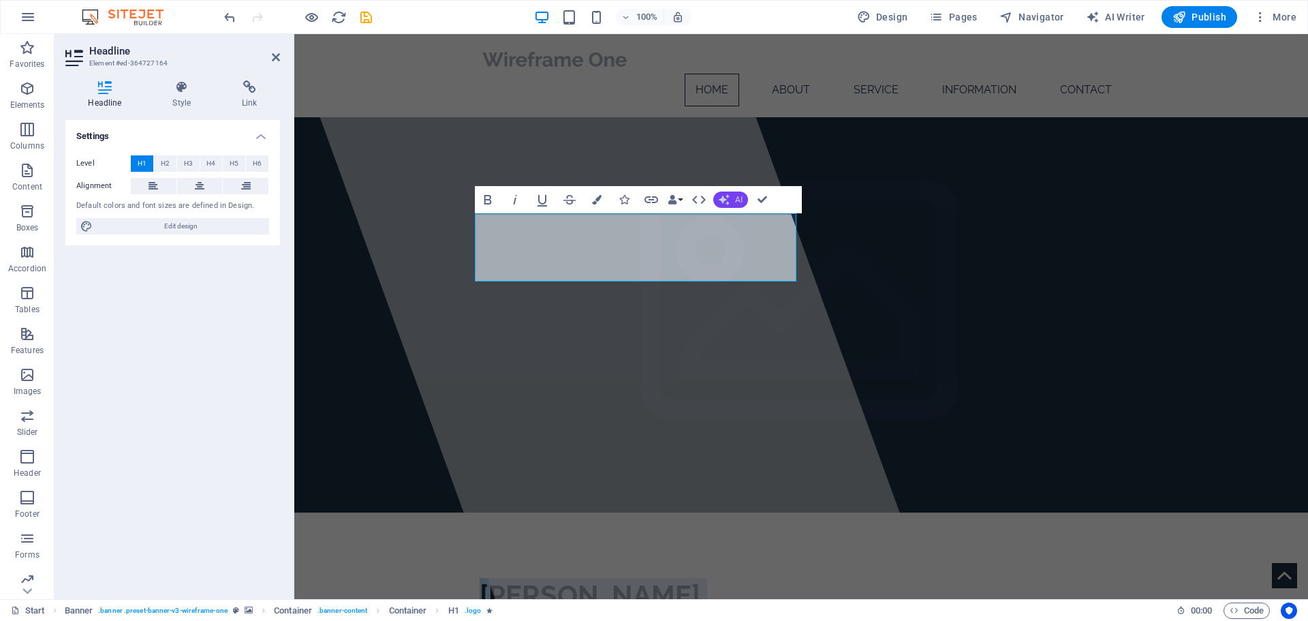
click at [727, 202] on icon "button" at bounding box center [724, 199] width 11 height 11
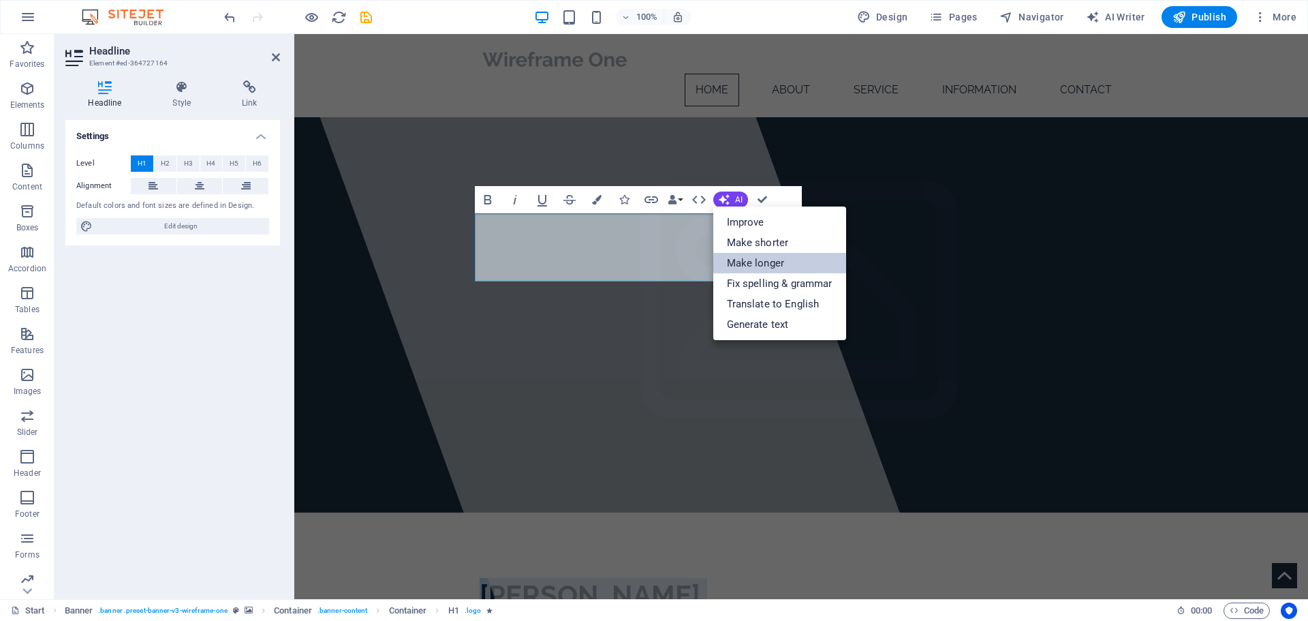
click at [770, 261] on link "Make longer" at bounding box center [779, 263] width 133 height 20
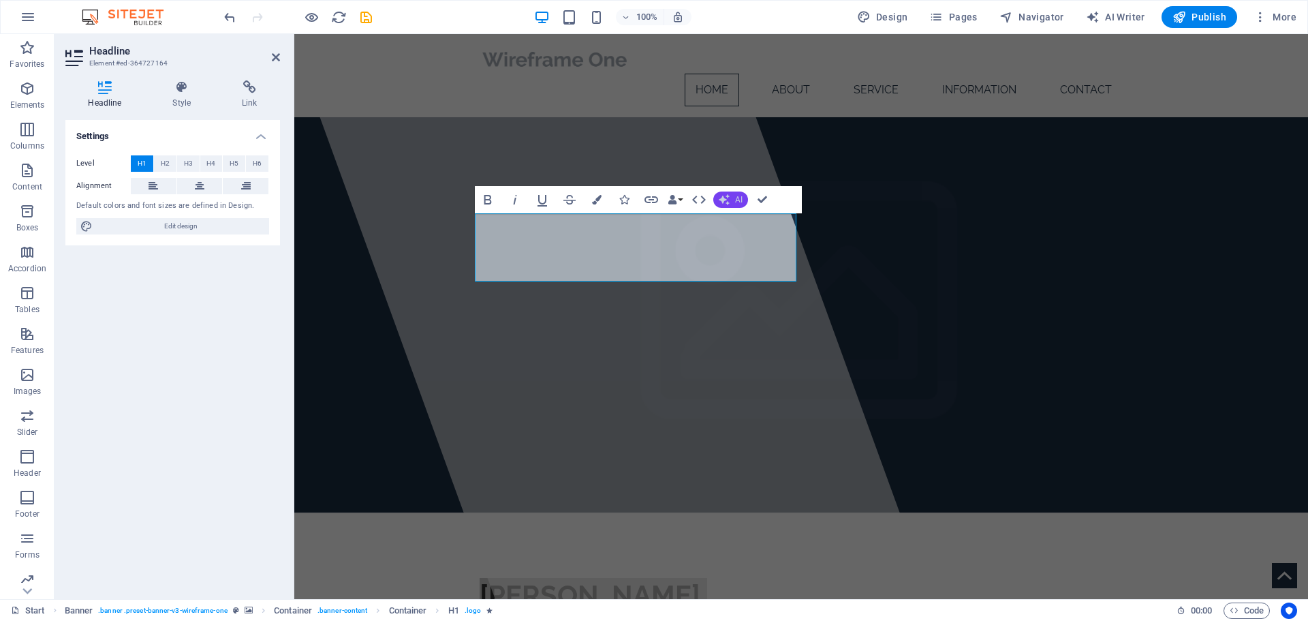
click at [729, 200] on icon "button" at bounding box center [723, 199] width 13 height 13
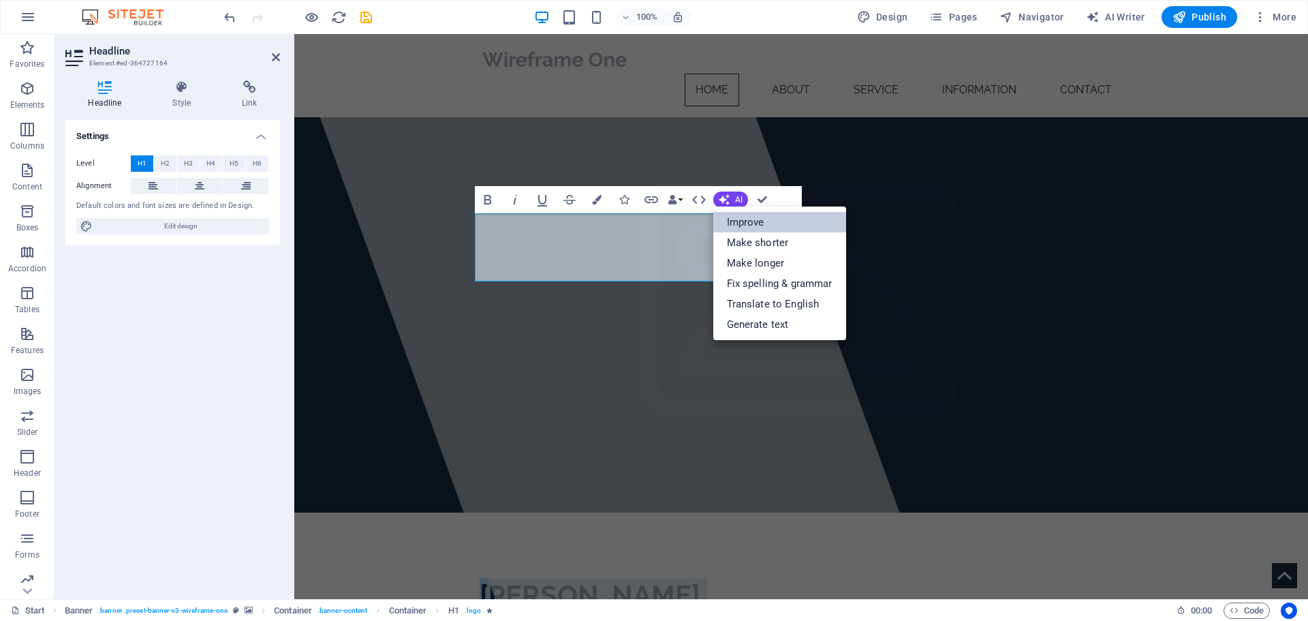
click at [739, 223] on link "Improve" at bounding box center [779, 222] width 133 height 20
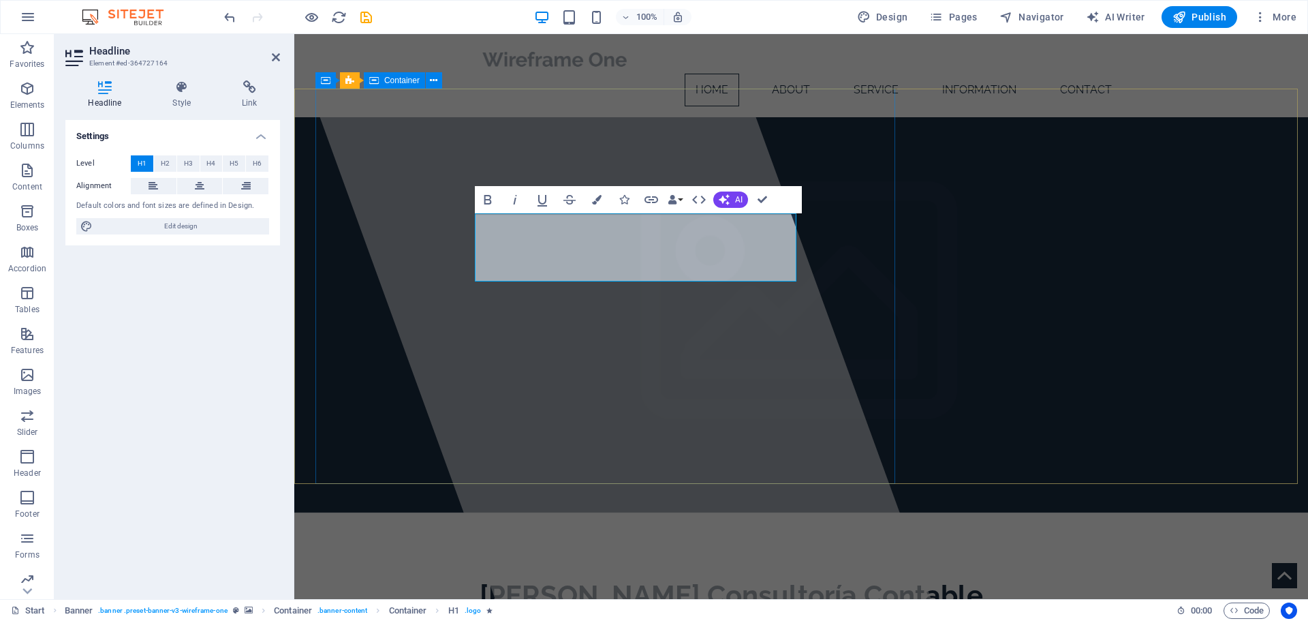
click at [515, 434] on div at bounding box center [611, 316] width 642 height 565
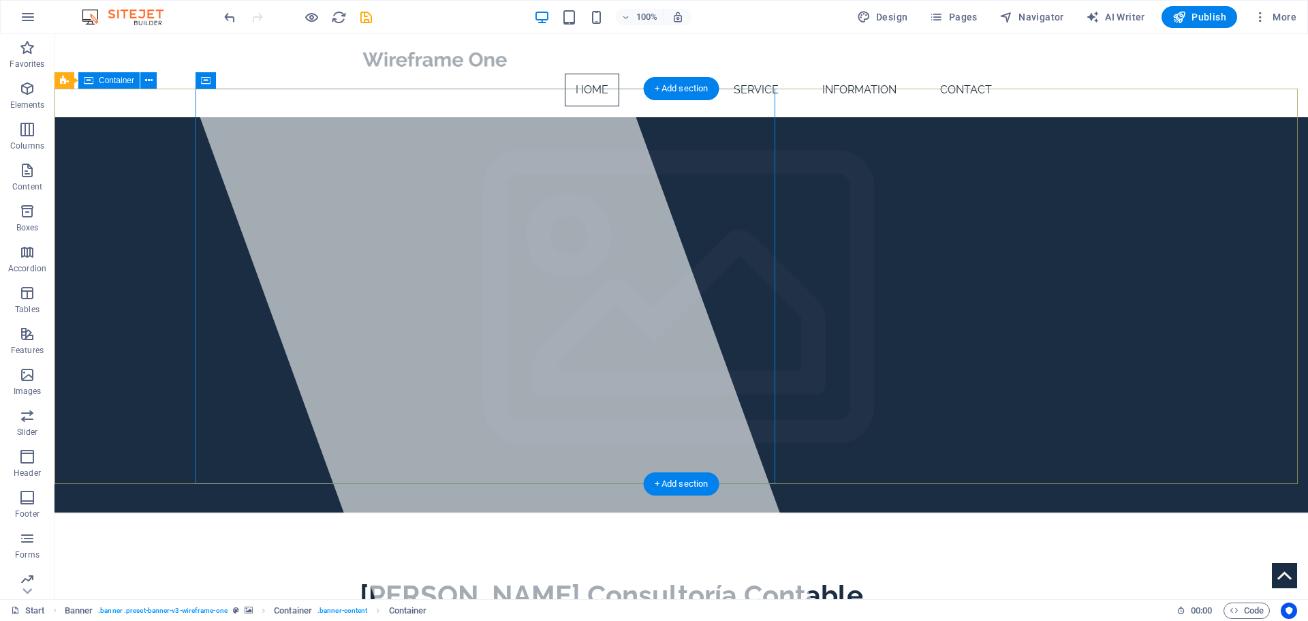
click at [802, 512] on div "[PERSON_NAME] Consultoría Contable Servicios de contabilidad financiera y tribu…" at bounding box center [680, 619] width 1253 height 215
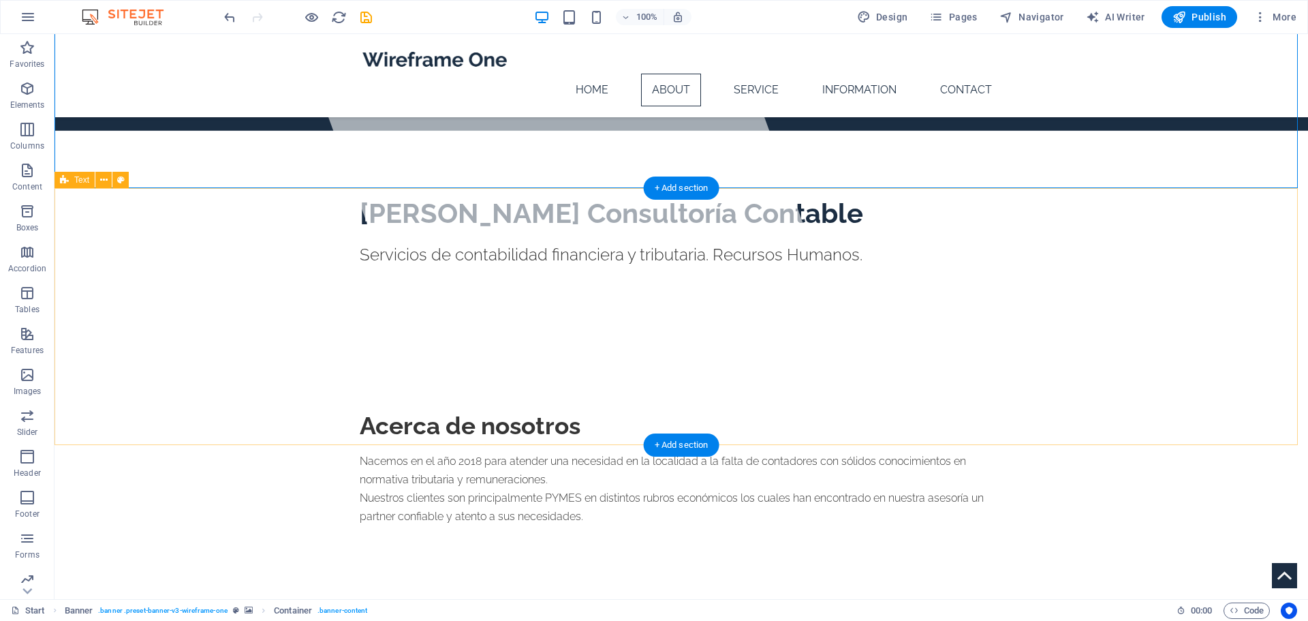
scroll to position [477, 0]
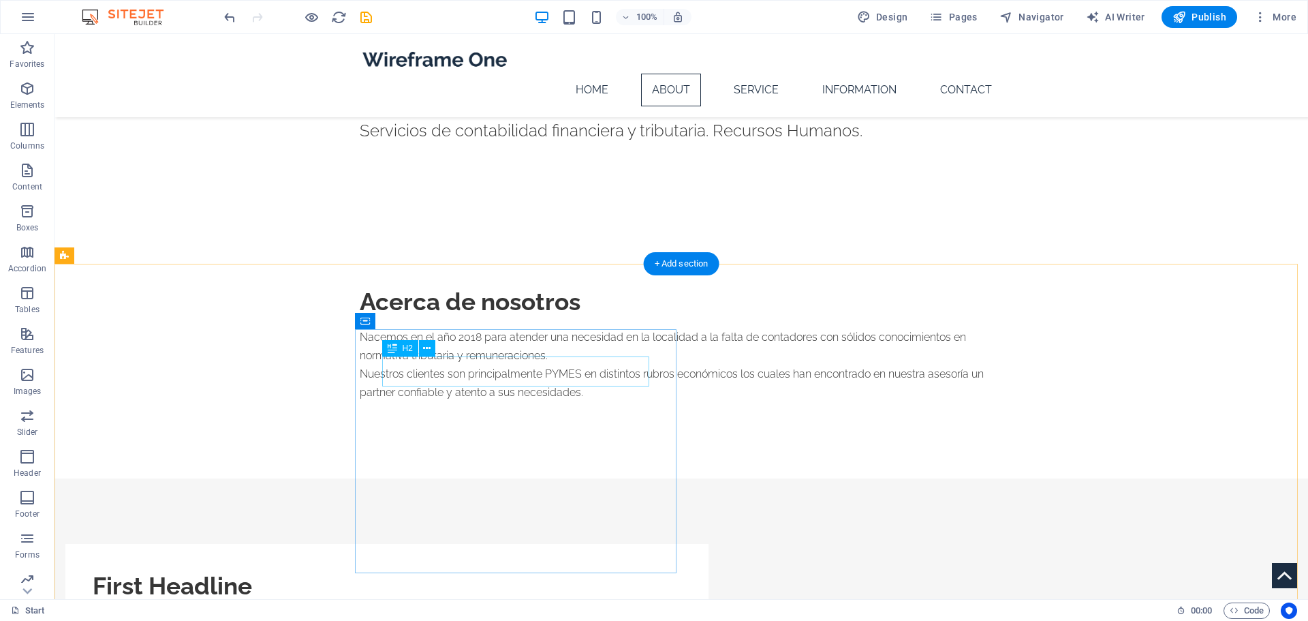
click at [471, 571] on div "First Headline" at bounding box center [387, 586] width 589 height 30
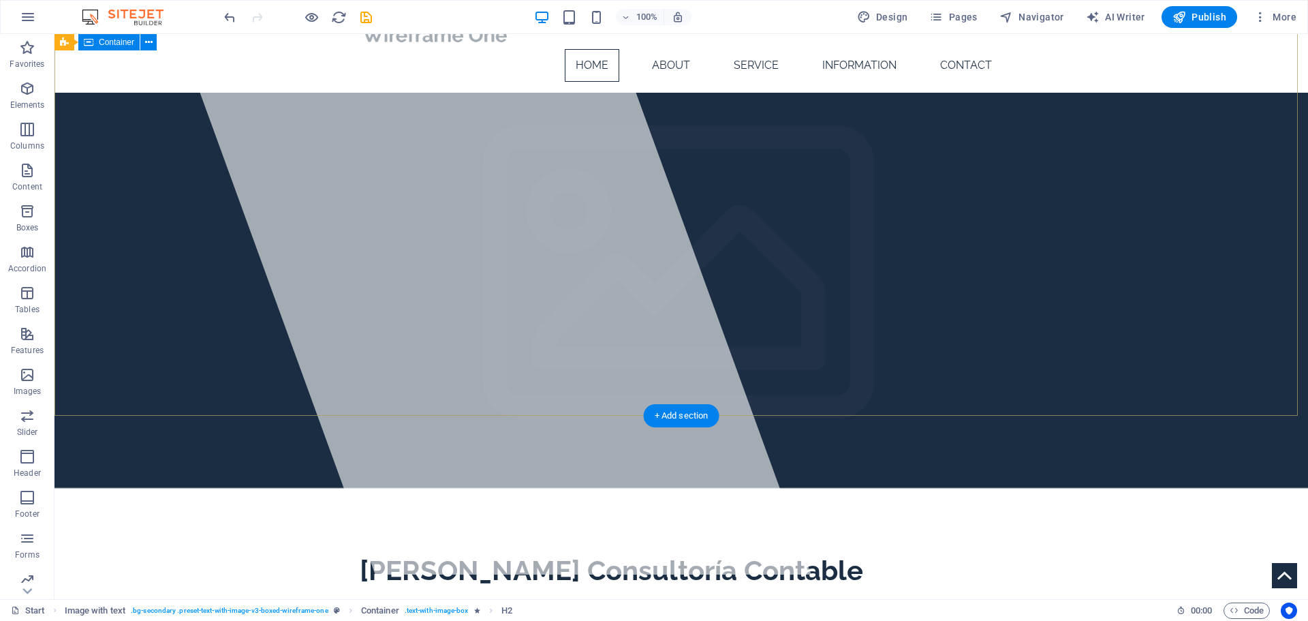
scroll to position [0, 0]
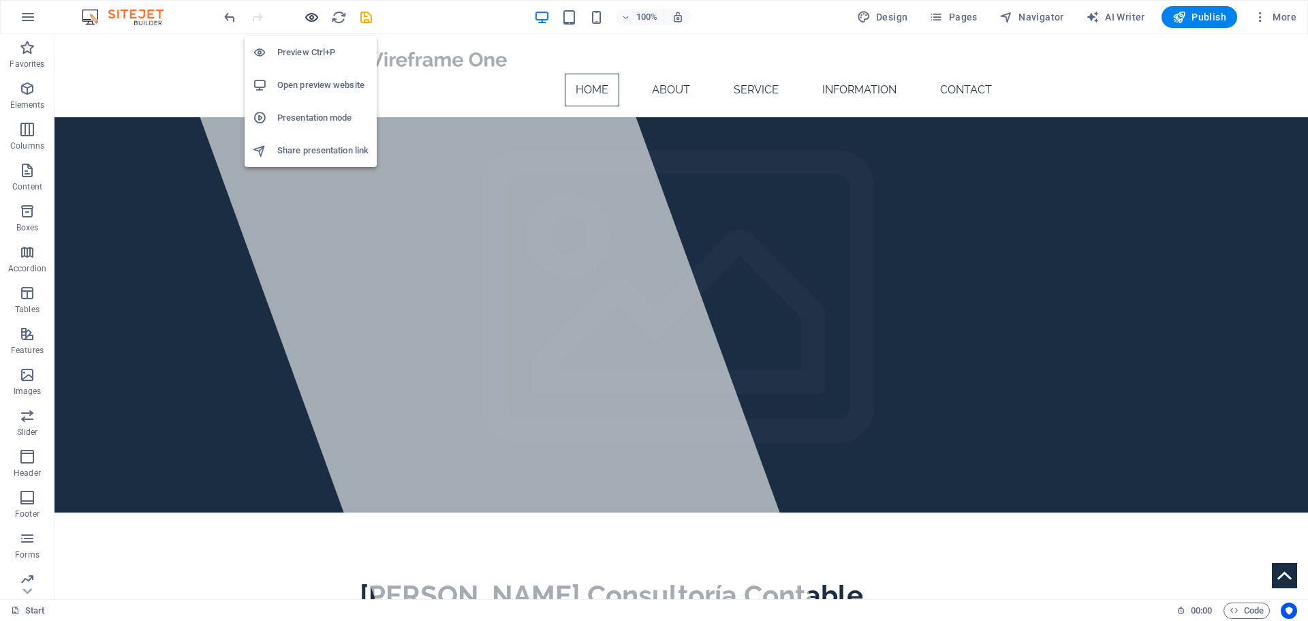
click at [309, 16] on icon "button" at bounding box center [312, 18] width 16 height 16
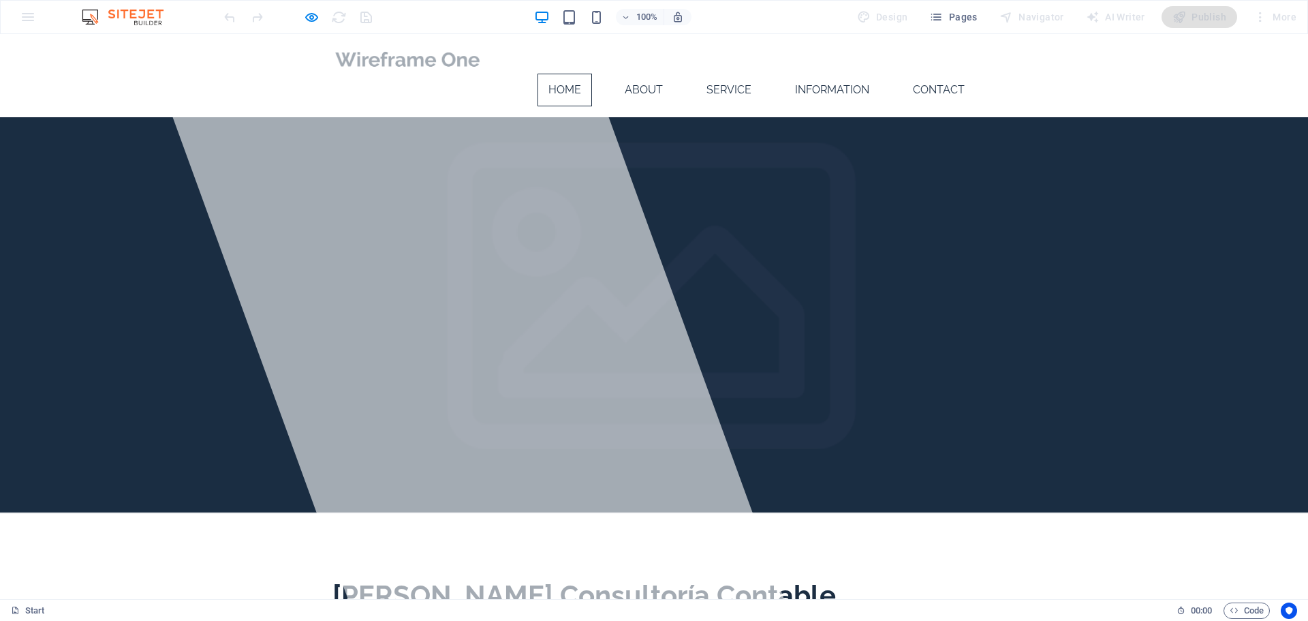
click at [297, 16] on div at bounding box center [297, 17] width 153 height 22
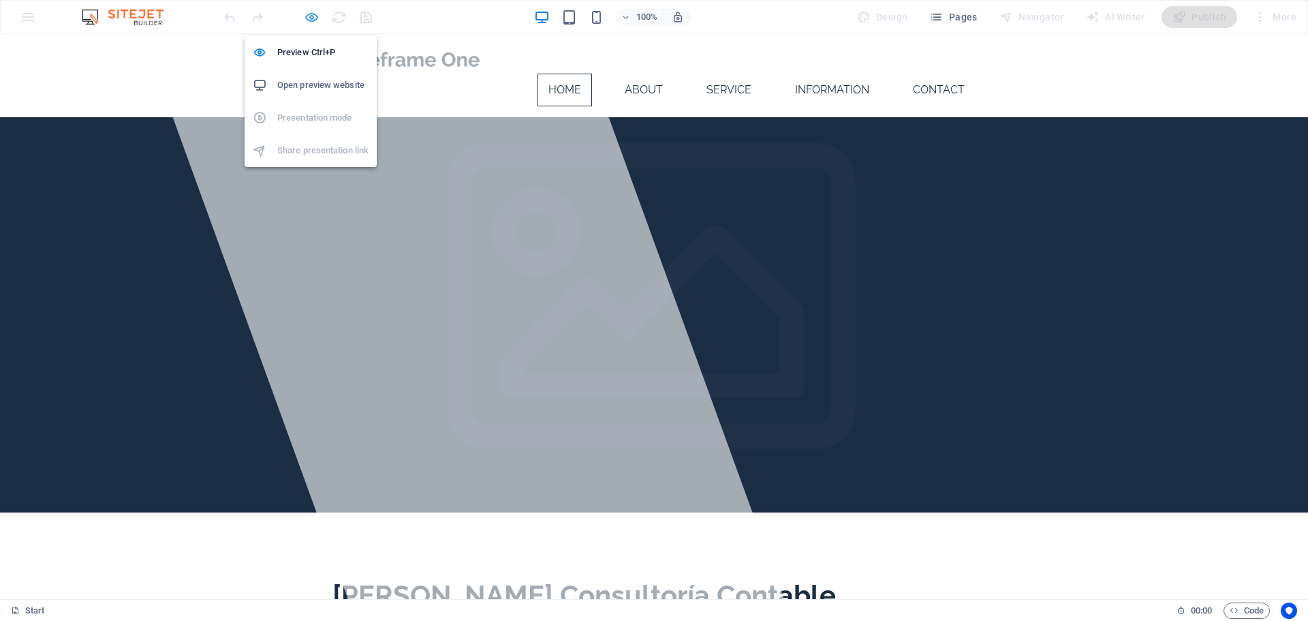
click at [309, 14] on icon "button" at bounding box center [312, 18] width 16 height 16
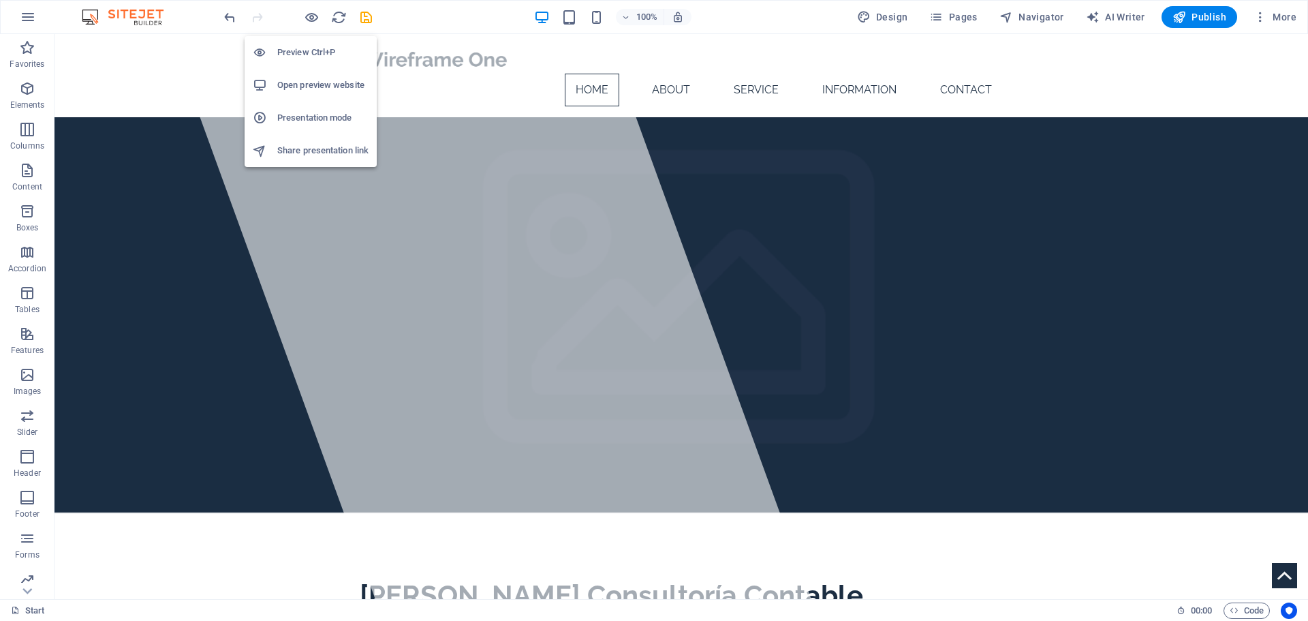
click at [300, 89] on h6 "Open preview website" at bounding box center [322, 85] width 91 height 16
